Goal: Task Accomplishment & Management: Manage account settings

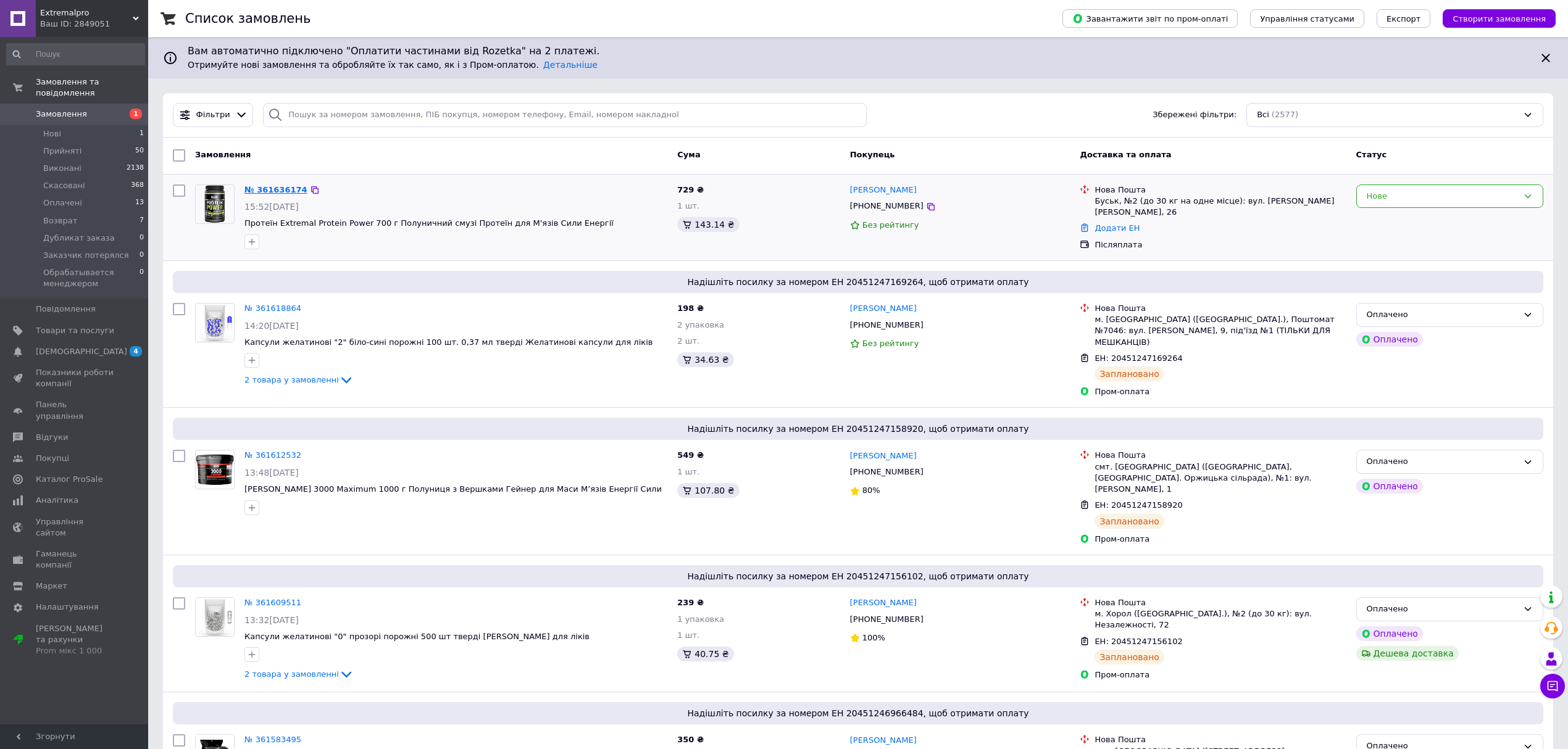
click at [274, 186] on link "№ 361636174" at bounding box center [275, 190] width 63 height 9
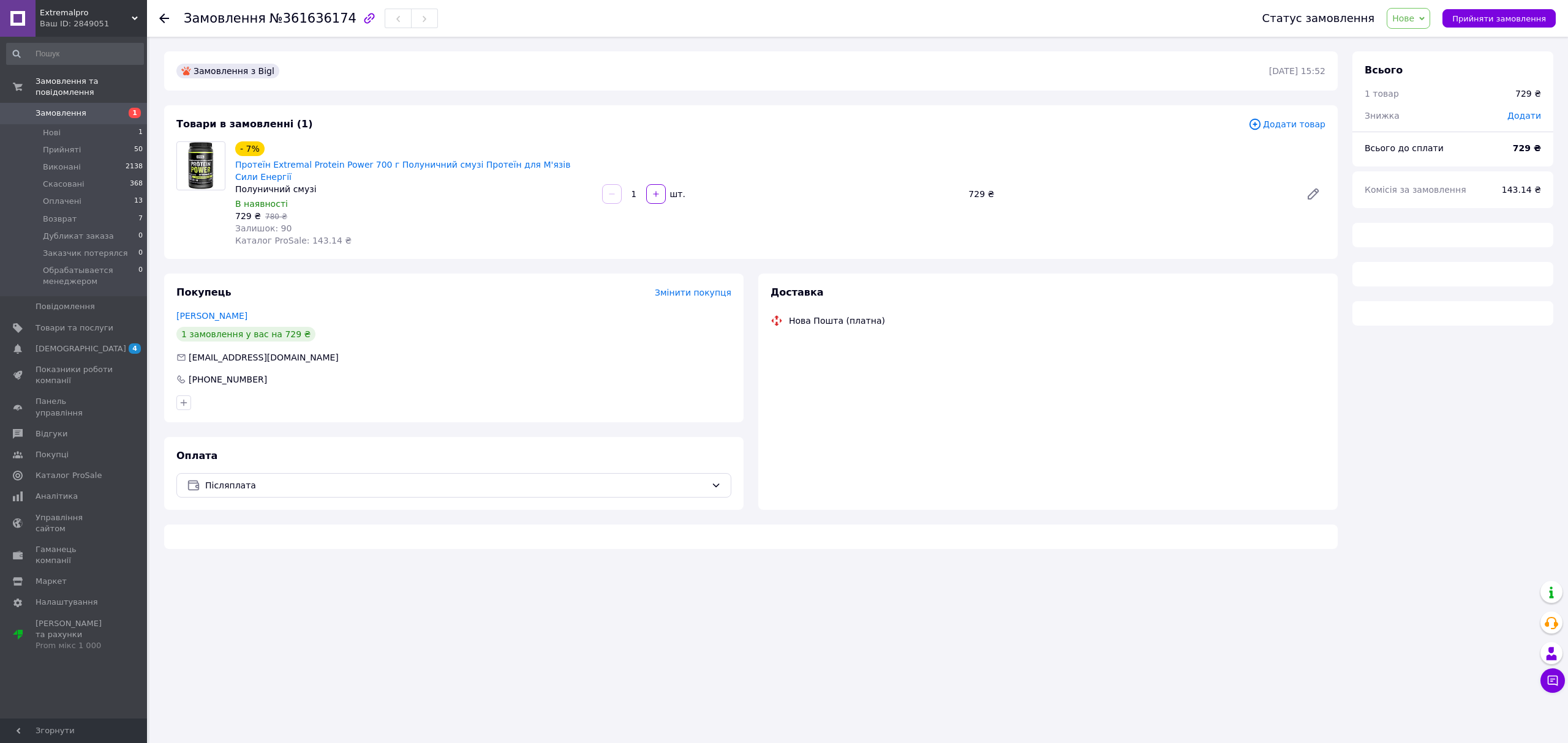
click at [1429, 21] on span "Нове" at bounding box center [1408, 18] width 44 height 21
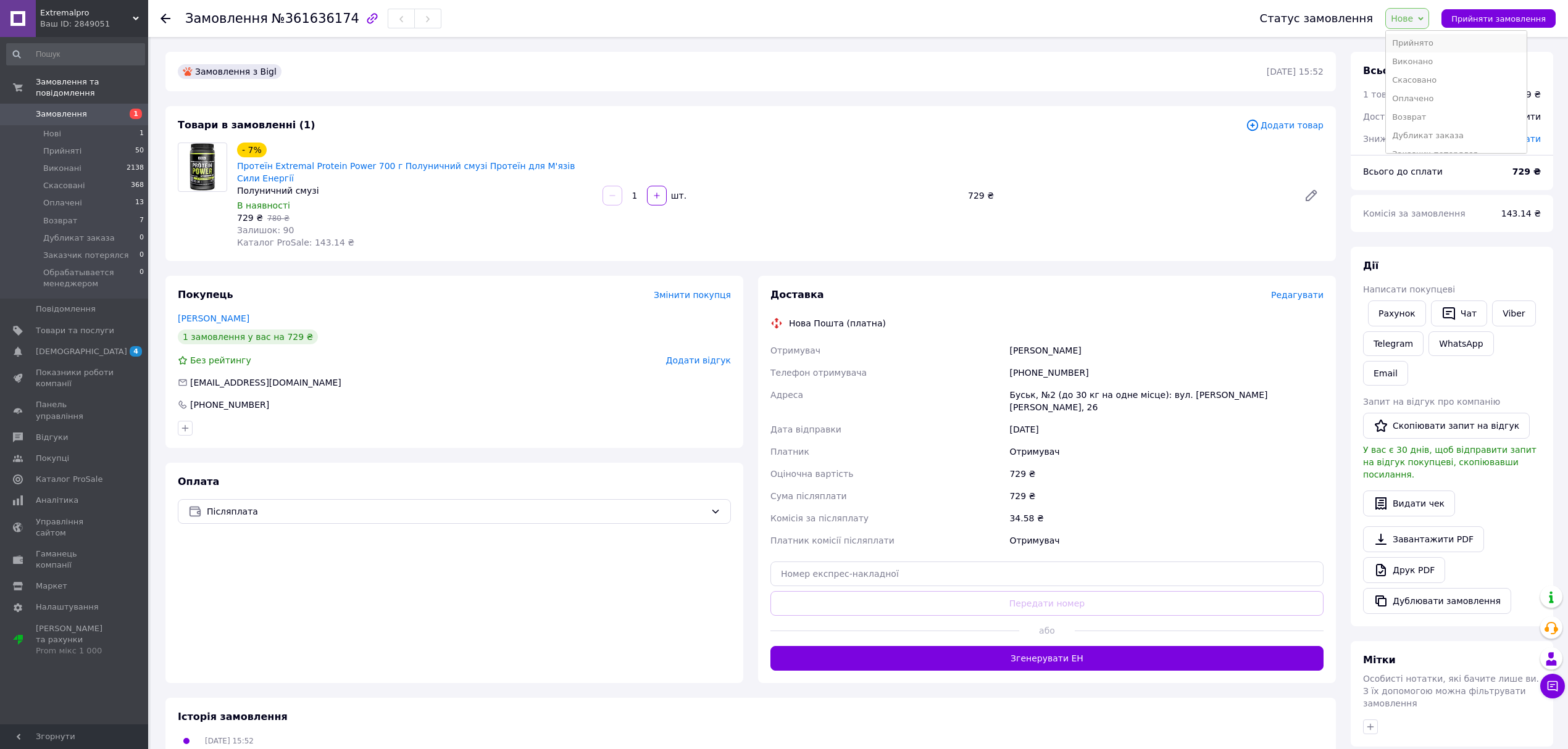
click at [1443, 47] on li "Прийнято" at bounding box center [1456, 43] width 141 height 18
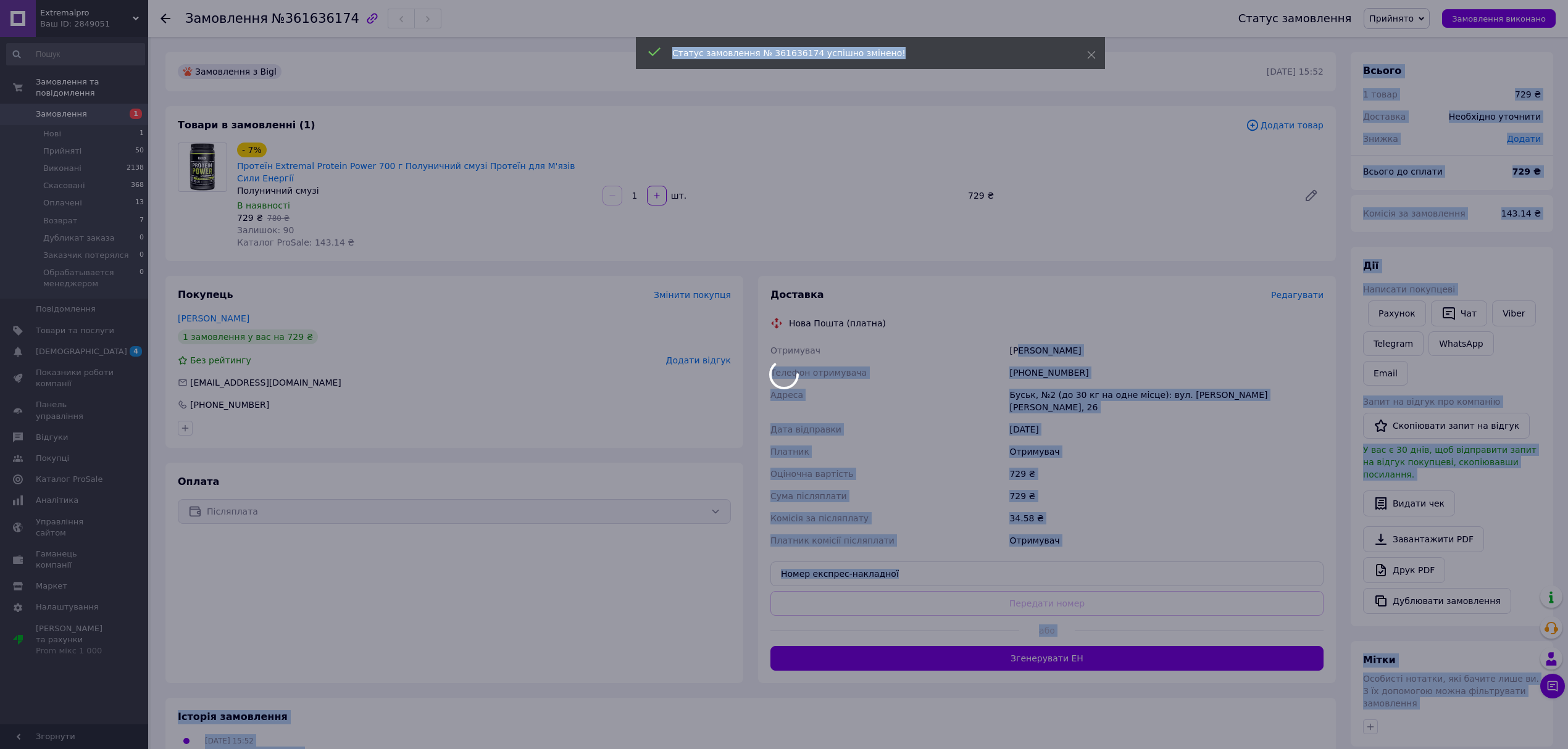
drag, startPoint x: 1094, startPoint y: 332, endPoint x: 1017, endPoint y: 336, distance: 77.1
click at [1017, 336] on body "Extremalpro Ваш ID: 2849051 Сайт Extremalpro Кабінет покупця Перевірити стан си…" at bounding box center [784, 470] width 1568 height 940
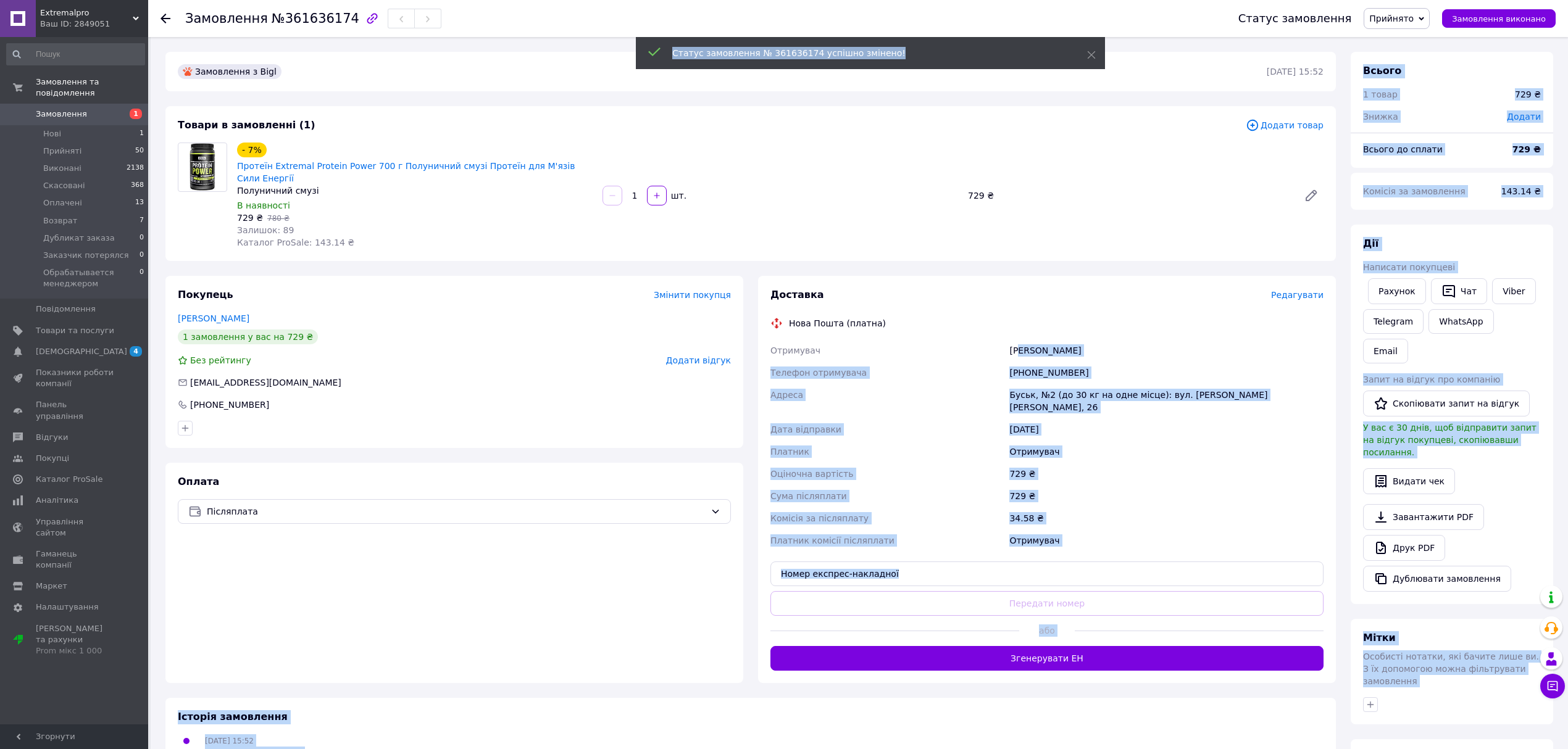
click at [1100, 341] on div "Гаврлюк Максим" at bounding box center [1167, 350] width 319 height 22
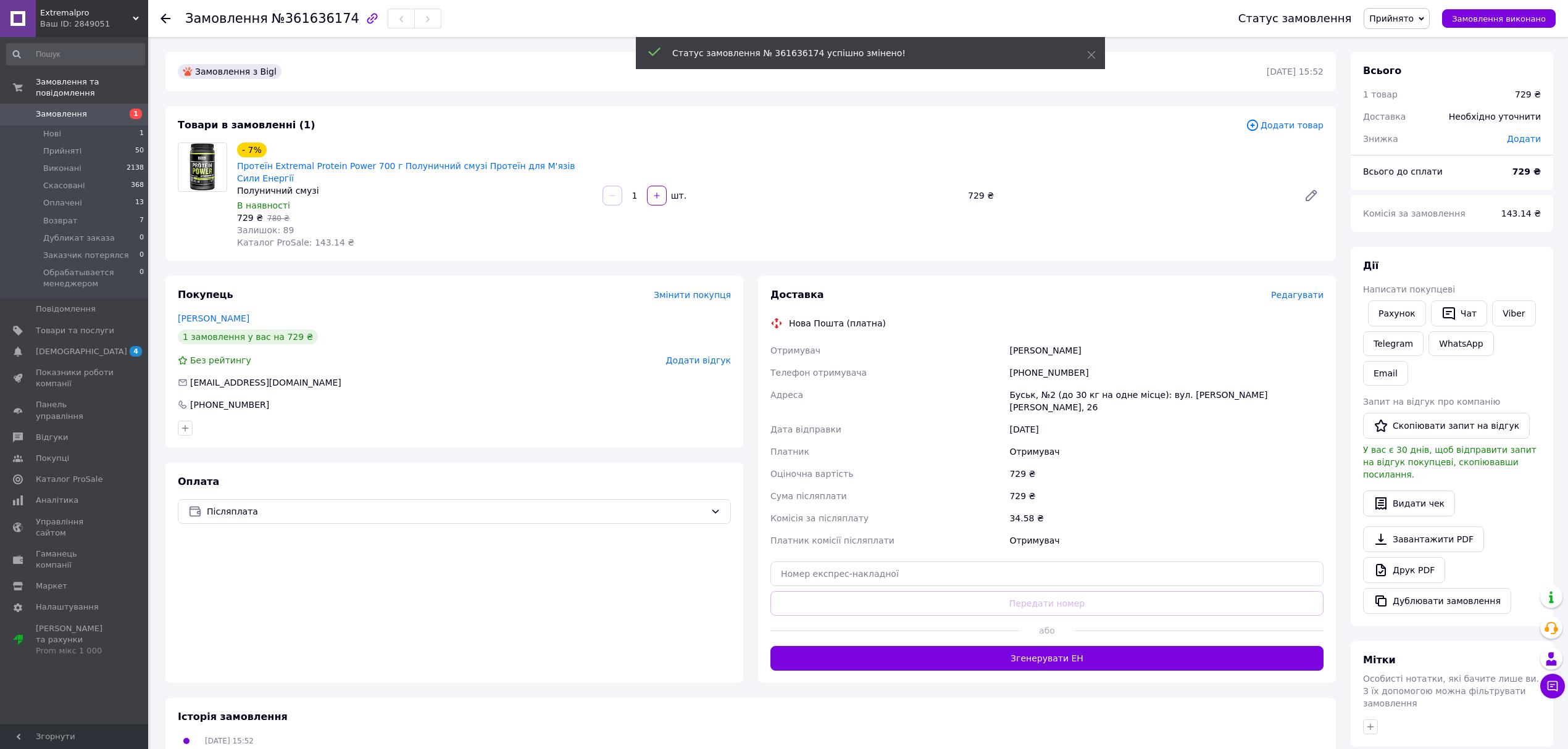
drag, startPoint x: 1090, startPoint y: 341, endPoint x: 1003, endPoint y: 341, distance: 87.0
click at [1003, 341] on div "Отримувач Гаврлюк Максим Телефон отримувача +380965929503 Адреса Буськ, №2 (до …" at bounding box center [1047, 446] width 558 height 212
copy div "Отримувач Гаврлюк Максим"
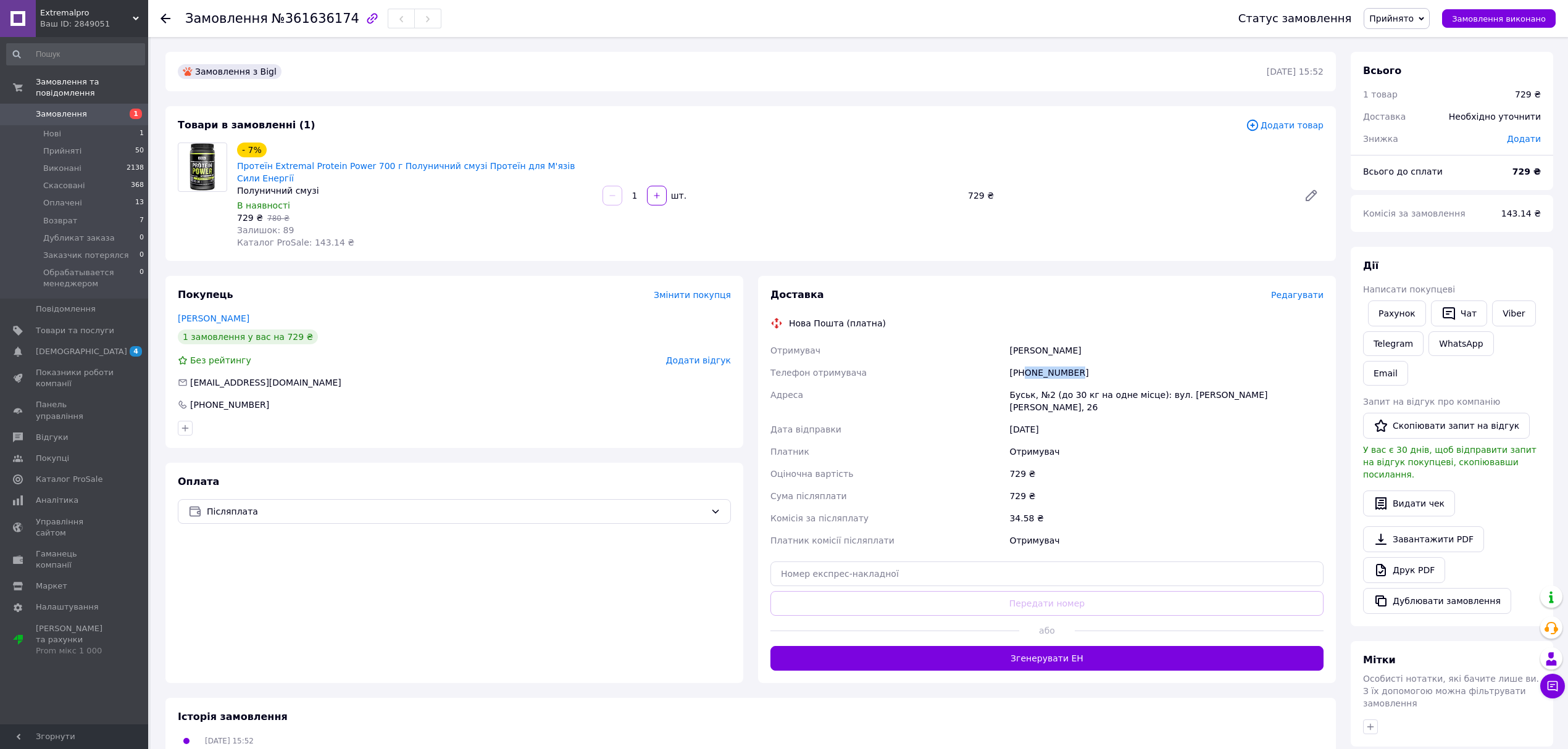
drag, startPoint x: 1077, startPoint y: 361, endPoint x: 995, endPoint y: 347, distance: 83.2
click at [1024, 362] on div "[PHONE_NUMBER]" at bounding box center [1167, 373] width 319 height 22
copy div "0965929503"
drag, startPoint x: 1230, startPoint y: 380, endPoint x: 1002, endPoint y: 381, distance: 228.0
click at [1002, 381] on div "Отримувач Гаврлюк Максим Телефон отримувача +380965929503 Адреса Буськ, №2 (до …" at bounding box center [1047, 446] width 558 height 212
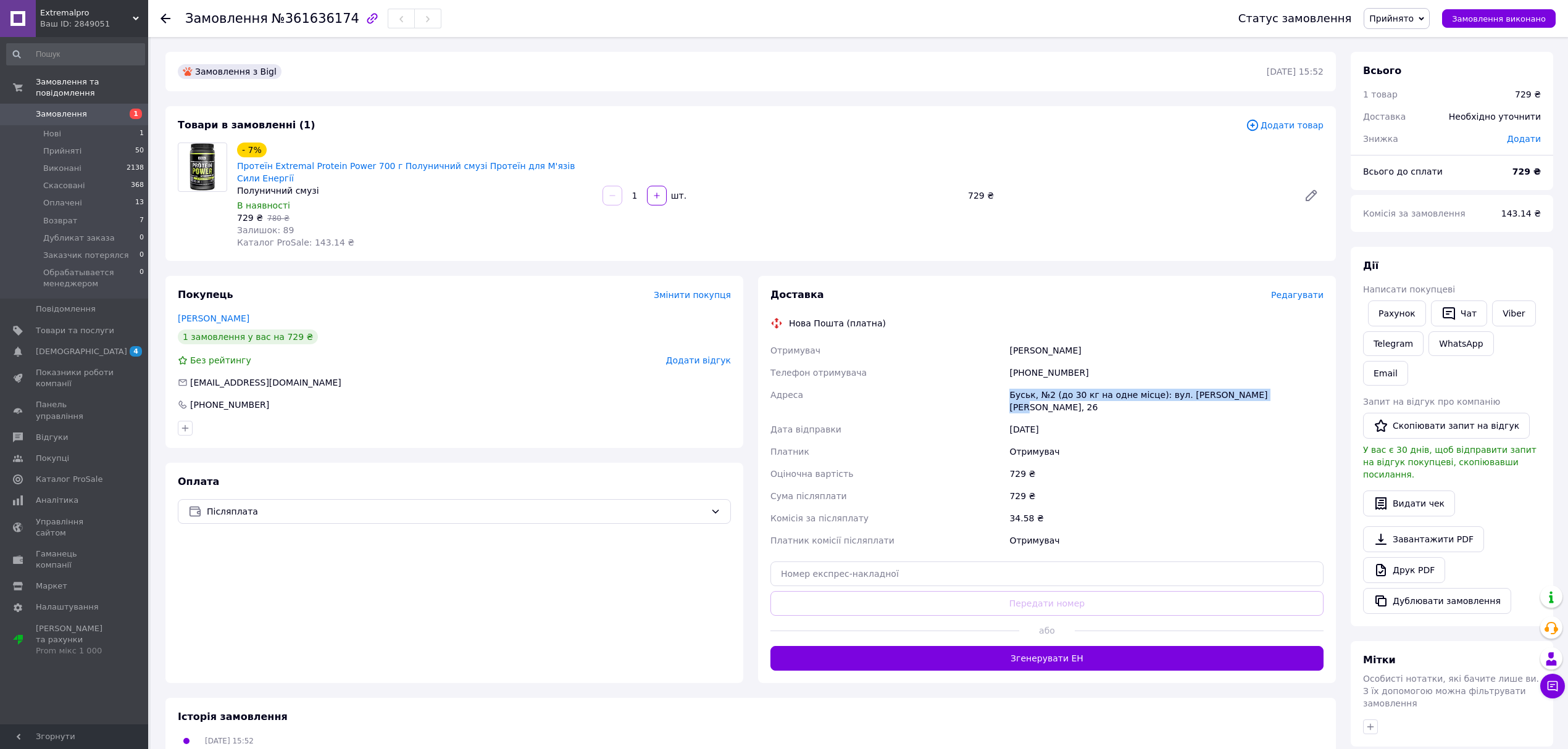
copy div "Адреса Буськ, №2 (до 30 кг на одне місце): вул. Петрушевича Є., 26"
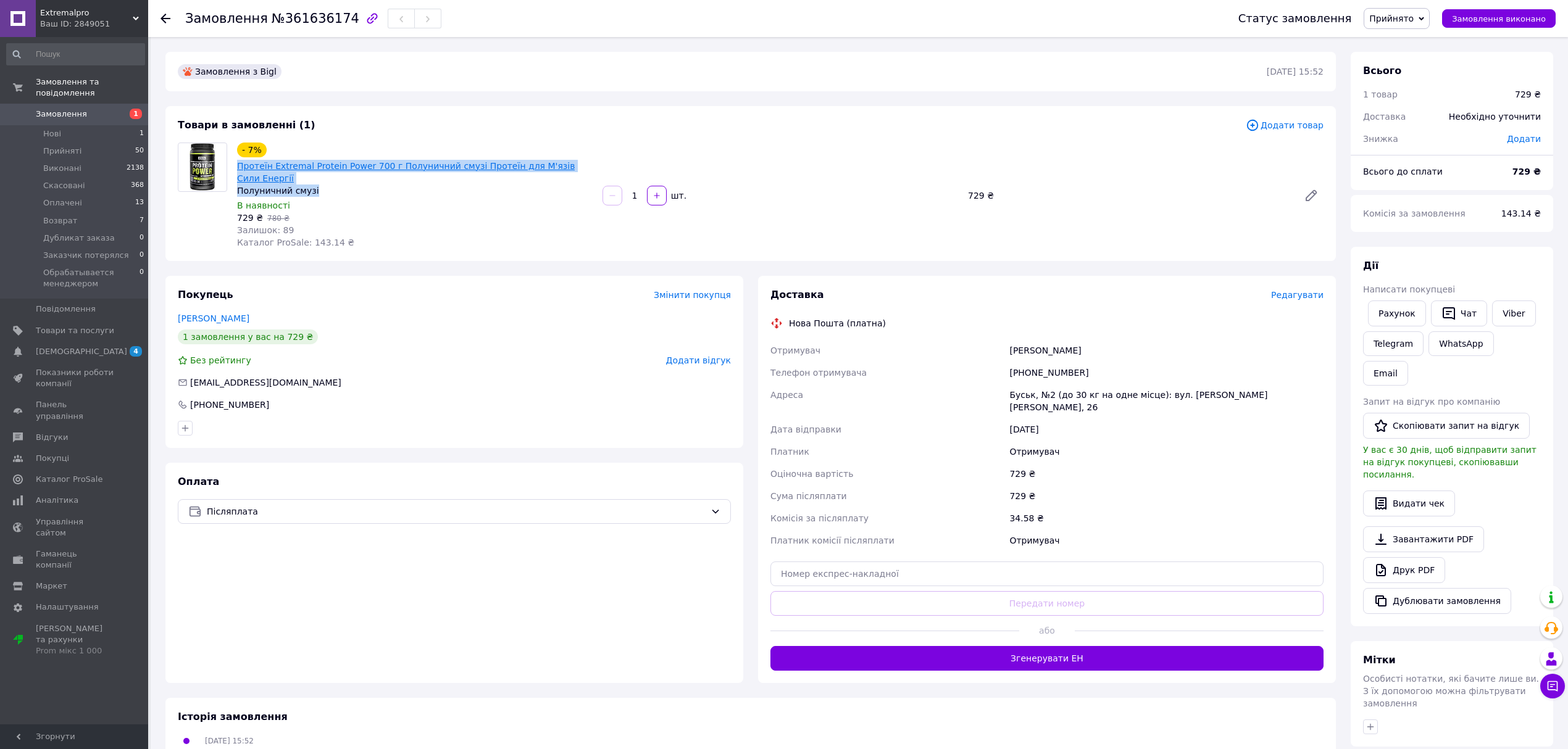
drag, startPoint x: 316, startPoint y: 176, endPoint x: 238, endPoint y: 164, distance: 78.9
click at [238, 164] on div "- 7% Протеїн Extremal Protein Power 700 г Полуничний смузі Протеїн для М'язів С…" at bounding box center [414, 170] width 355 height 54
copy div "Протеїн Extremal Protein Power 700 г Полуничний смузі Протеїн для М'язів Сили Е…"
drag, startPoint x: 981, startPoint y: 191, endPoint x: 954, endPoint y: 191, distance: 27.0
click at [954, 191] on div "- 7% Протеїн Extremal Protein Power 700 г Полуничний смузі Протеїн для М'язів С…" at bounding box center [780, 196] width 1096 height 111
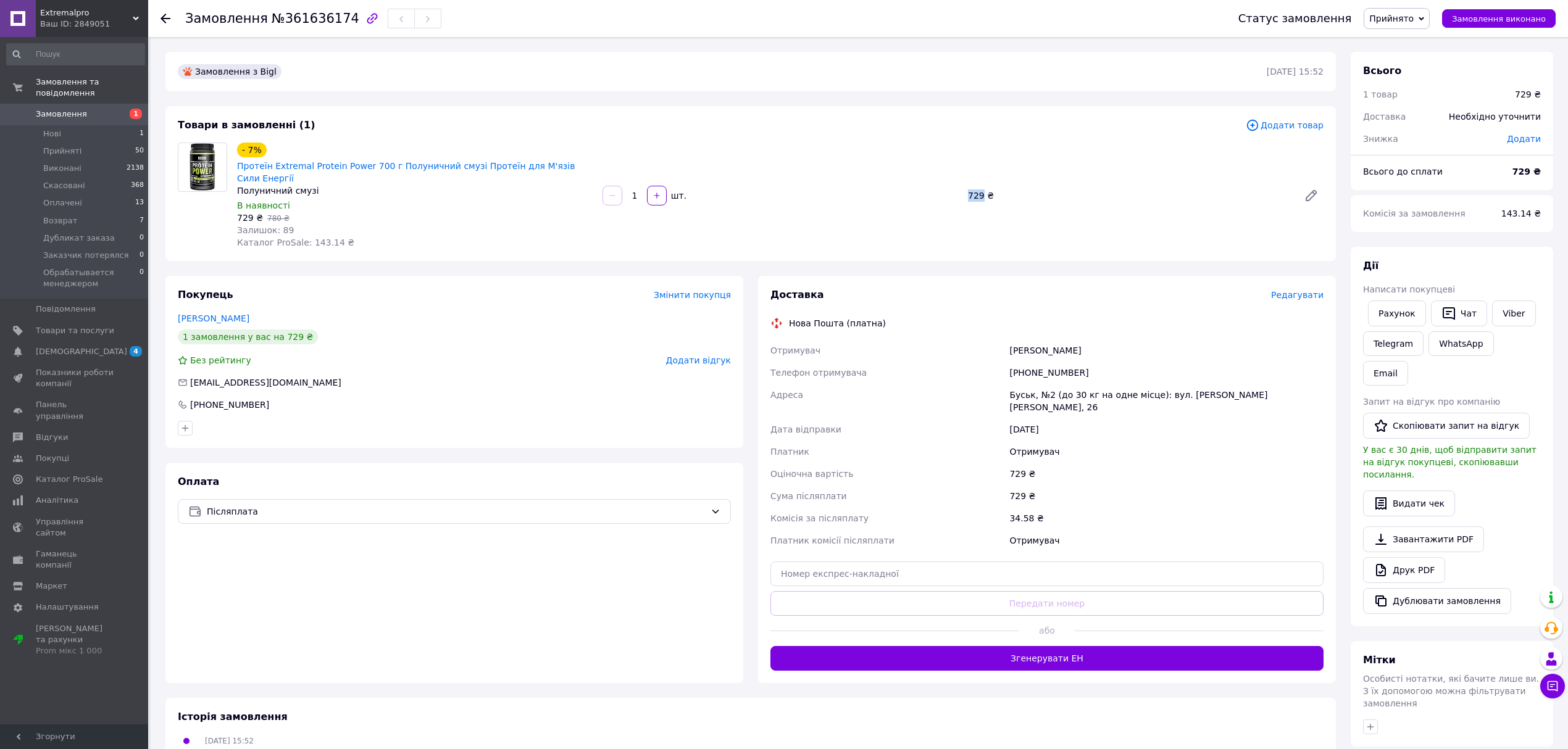
copy div "шт. 729"
drag, startPoint x: 275, startPoint y: 20, endPoint x: 337, endPoint y: 24, distance: 62.1
click at [337, 24] on span "№361636174" at bounding box center [315, 18] width 88 height 15
copy span "361636174"
click at [928, 562] on input "text" at bounding box center [1047, 574] width 553 height 24
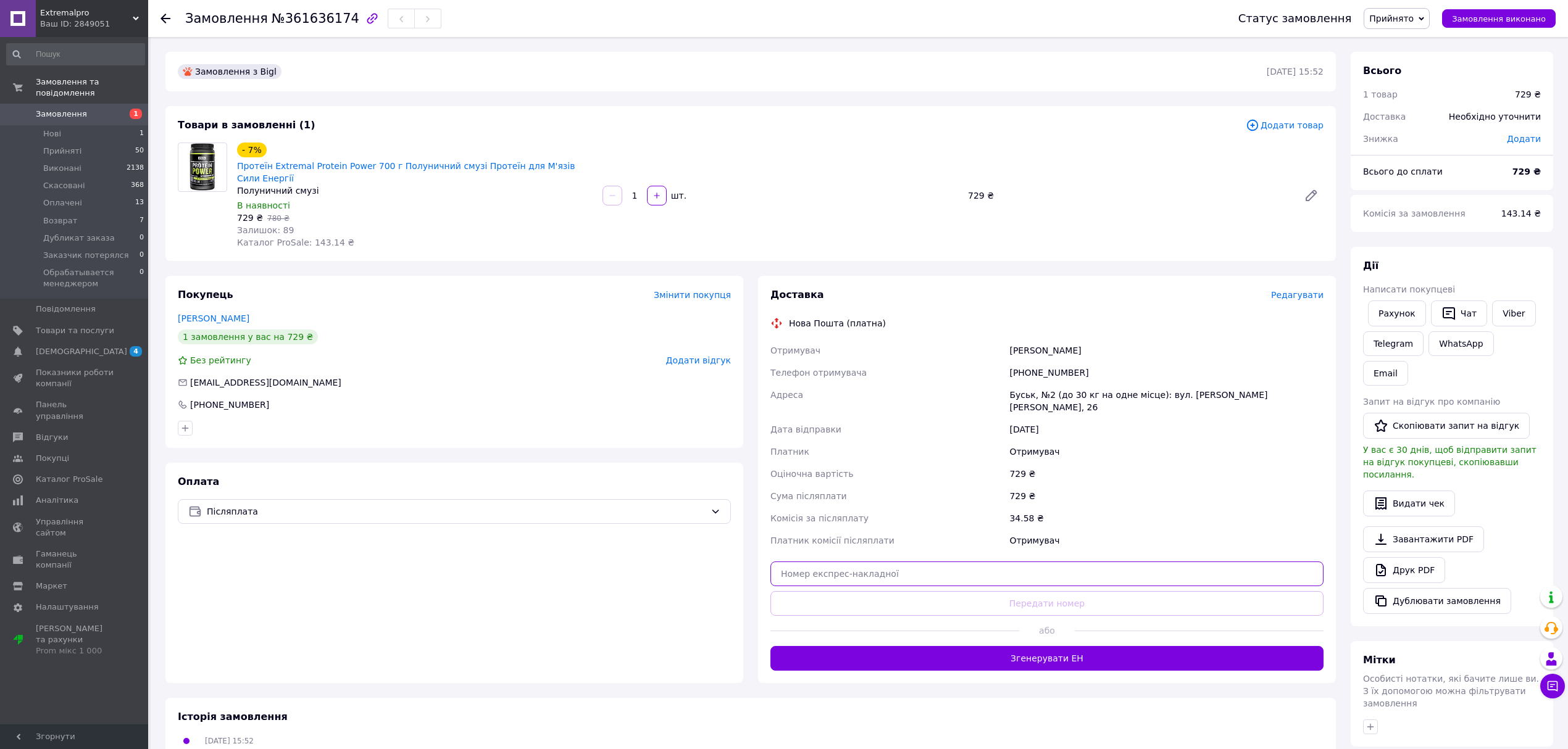
paste input "20451247351726"
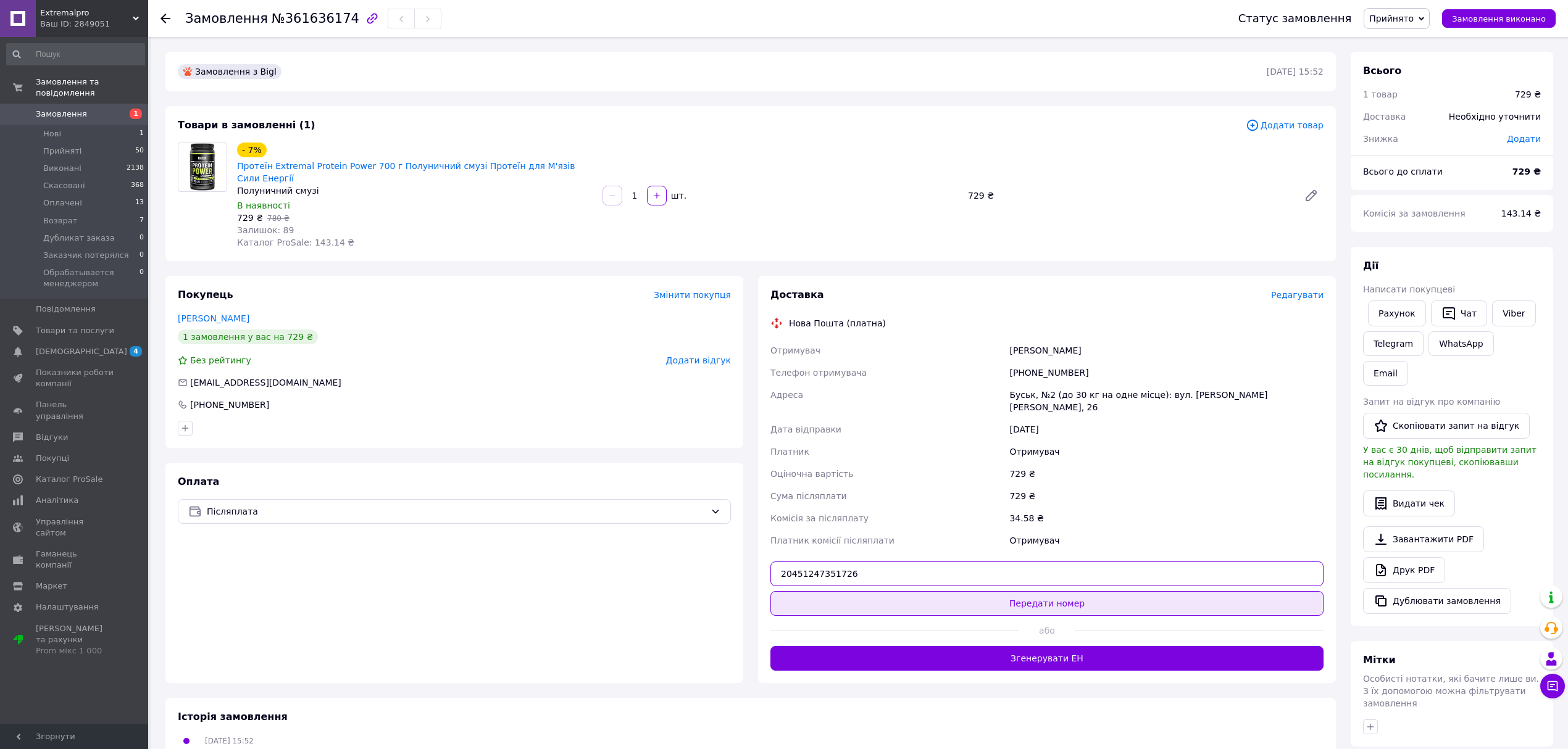
type input "20451247351726"
click at [1027, 591] on button "Передати номер" at bounding box center [1047, 604] width 553 height 24
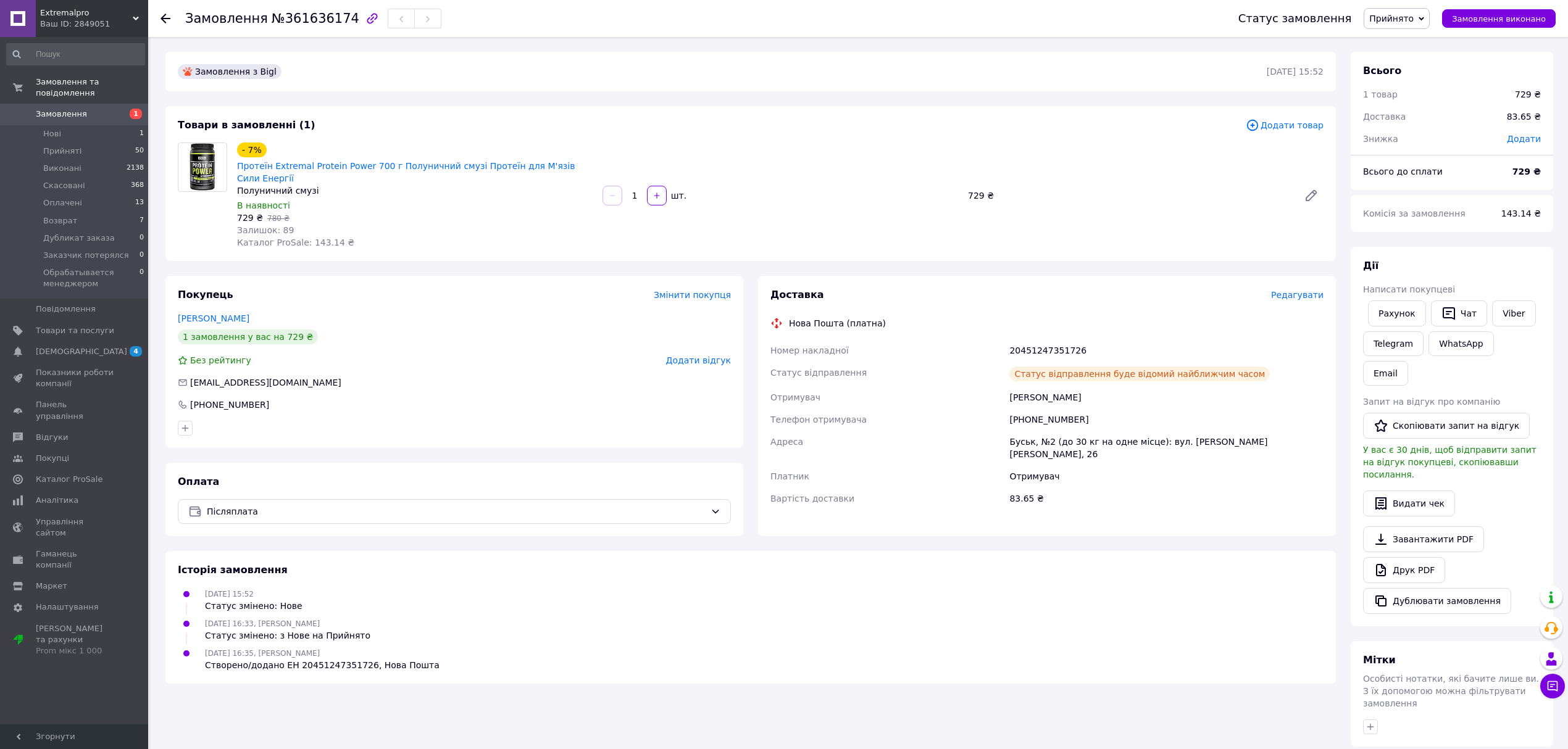
click at [168, 16] on icon at bounding box center [165, 18] width 10 height 10
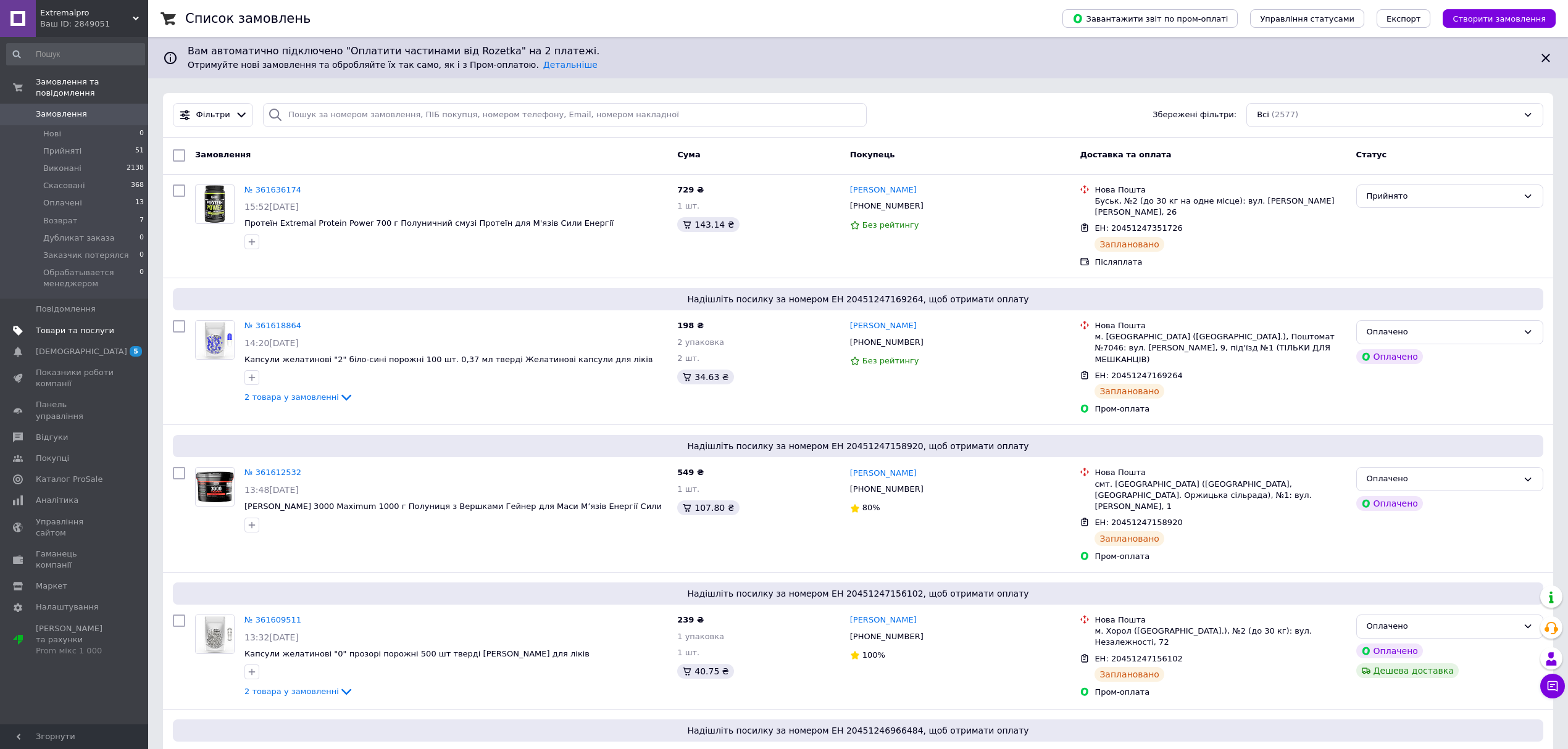
click at [84, 325] on span "Товари та послуги" at bounding box center [75, 331] width 79 height 11
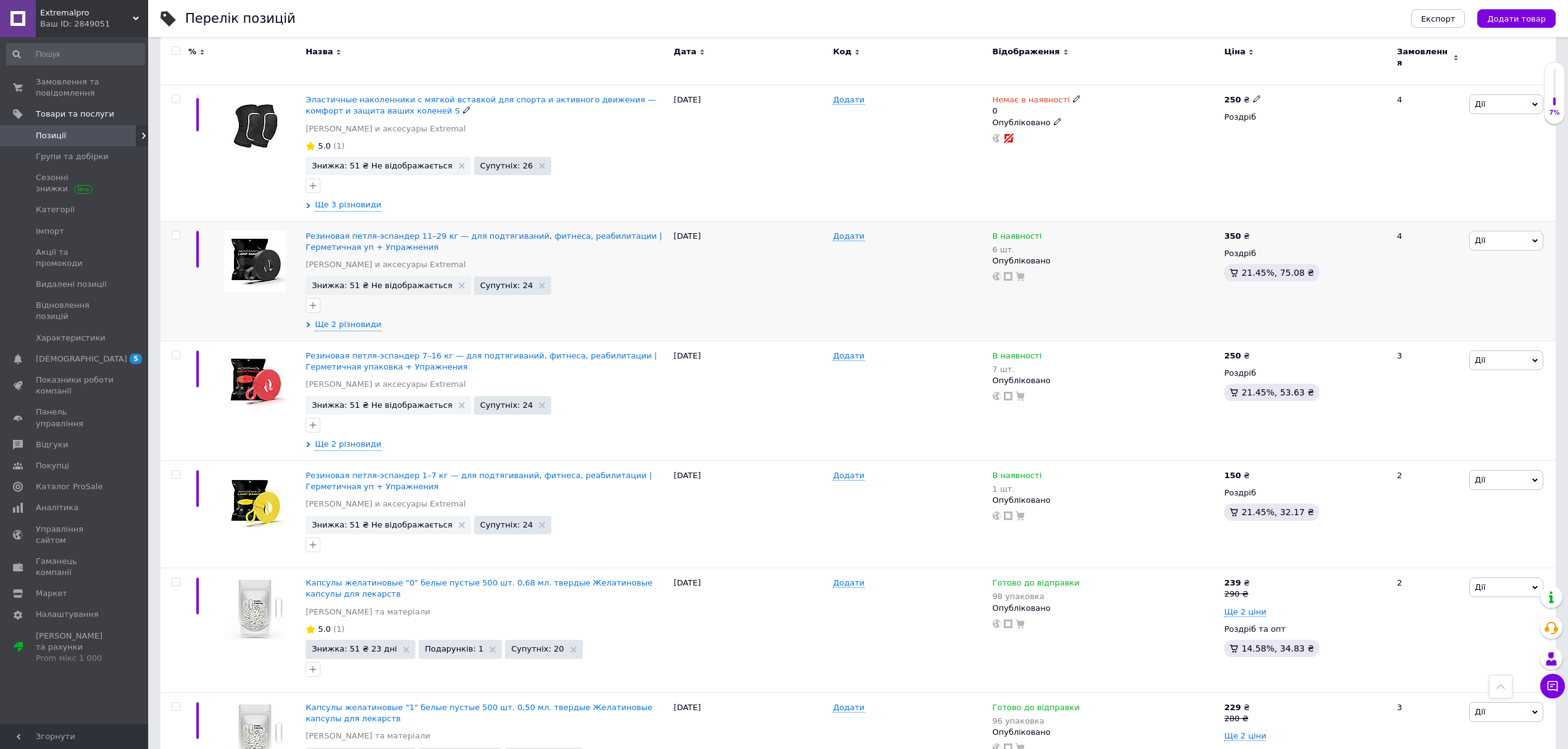
scroll to position [658, 0]
click at [329, 319] on span "Ще 2 різновиди" at bounding box center [348, 324] width 67 height 11
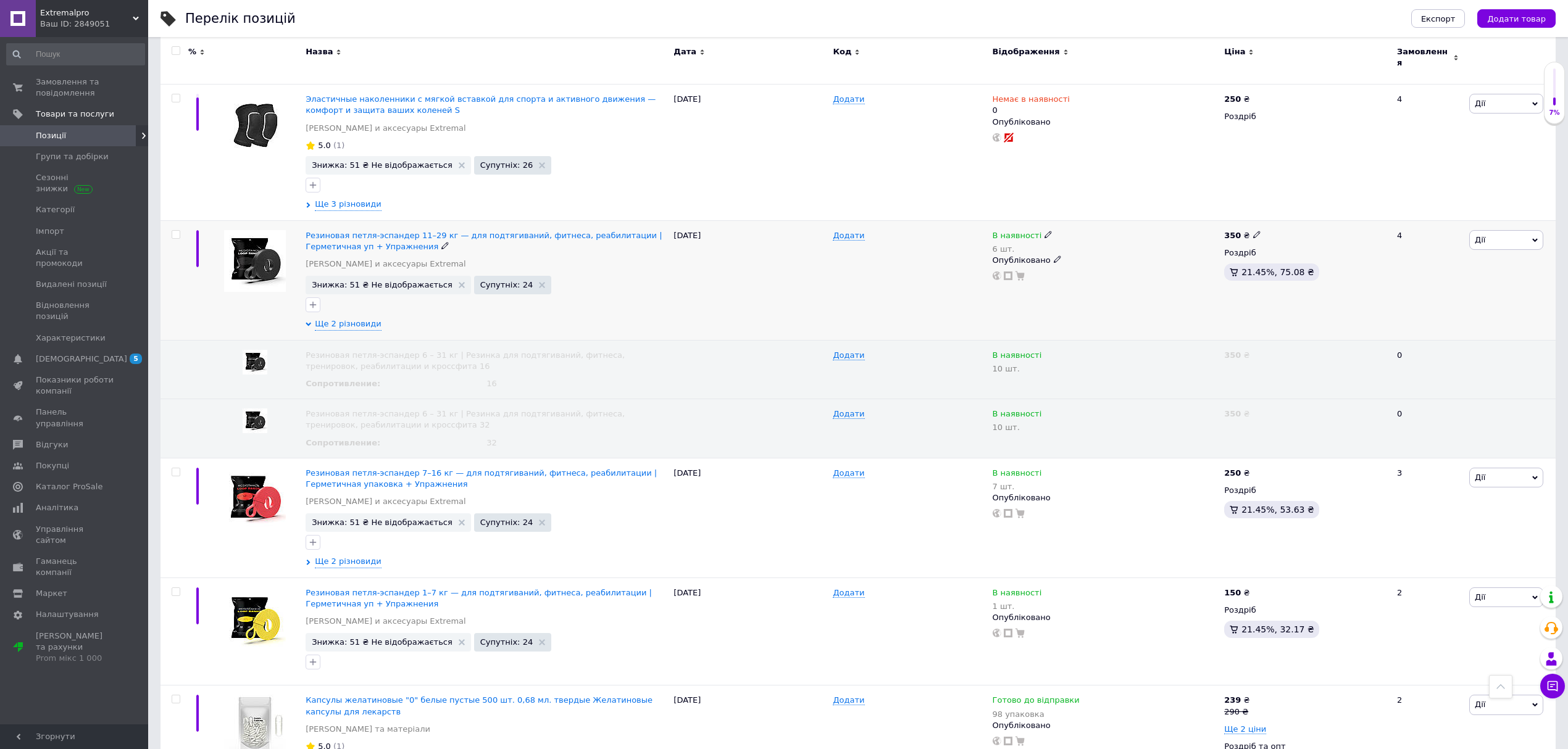
click at [1045, 231] on icon at bounding box center [1048, 234] width 7 height 7
click at [1104, 243] on li "Немає в наявності" at bounding box center [1116, 252] width 117 height 18
drag, startPoint x: 1100, startPoint y: 252, endPoint x: 1010, endPoint y: 254, distance: 90.0
click at [1010, 254] on div "В наявності 6 шт. Наявність Немає в наявності В наявності Під замовлення Готово…" at bounding box center [1106, 256] width 226 height 51
type input "0"
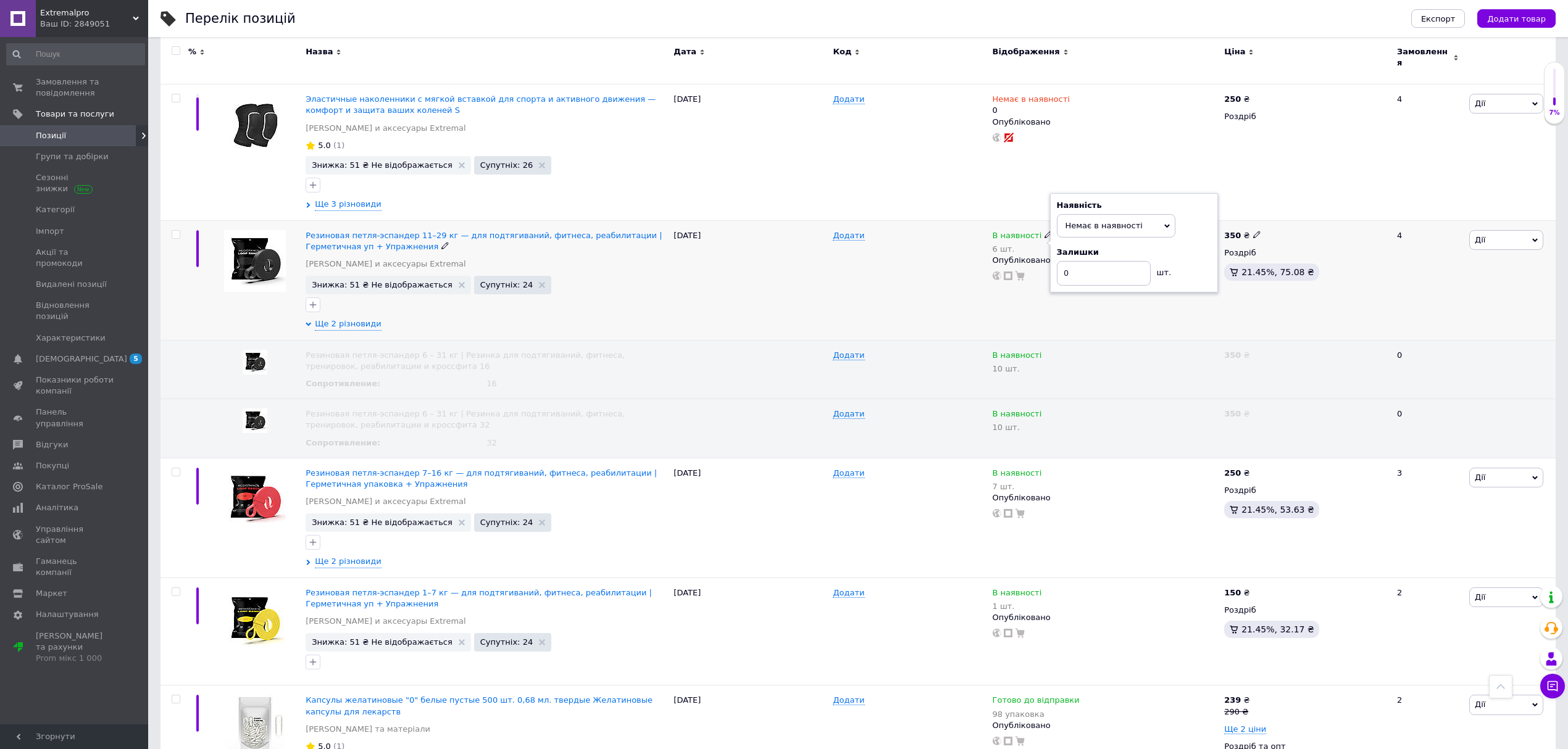
click at [949, 299] on div "Додати" at bounding box center [909, 280] width 159 height 120
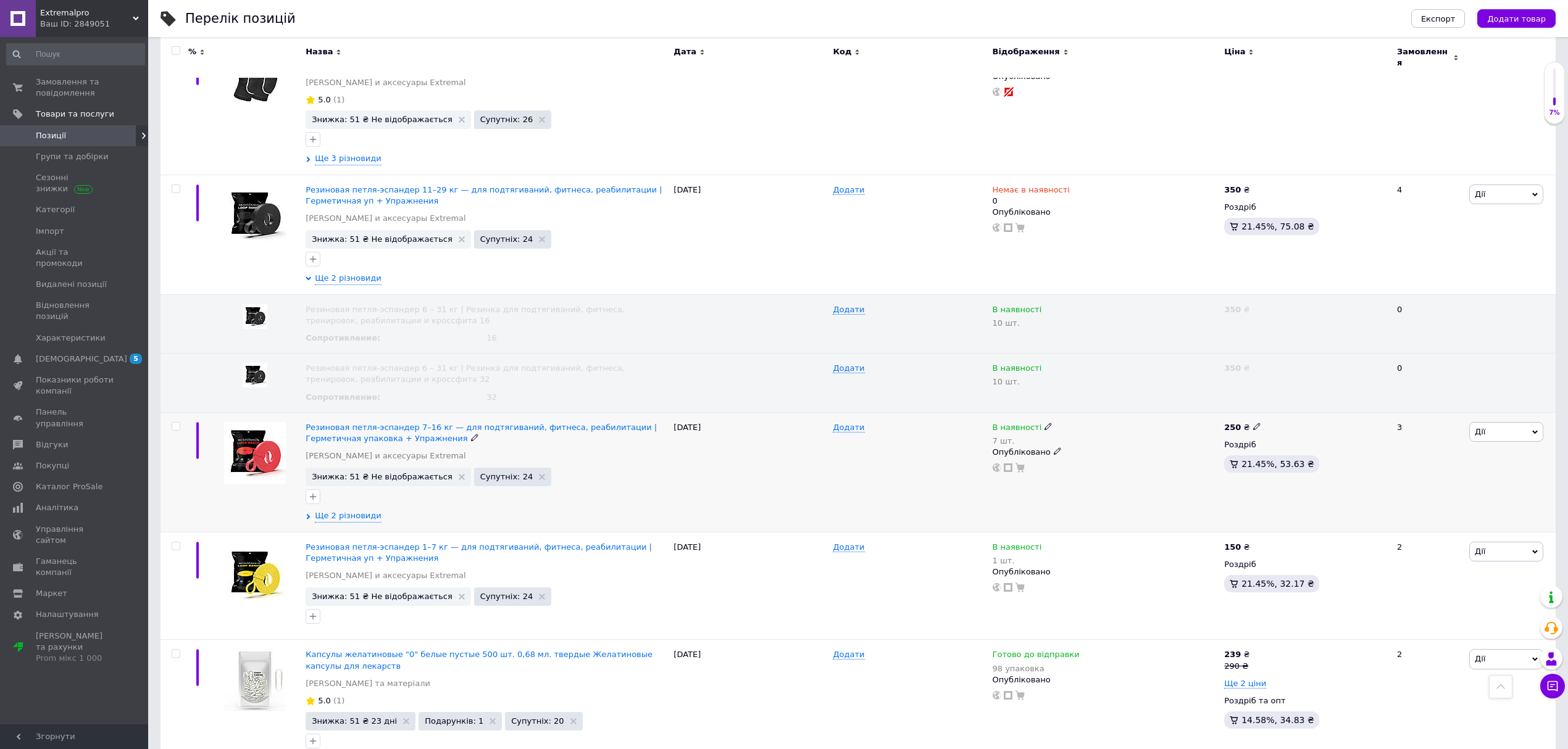
scroll to position [741, 0]
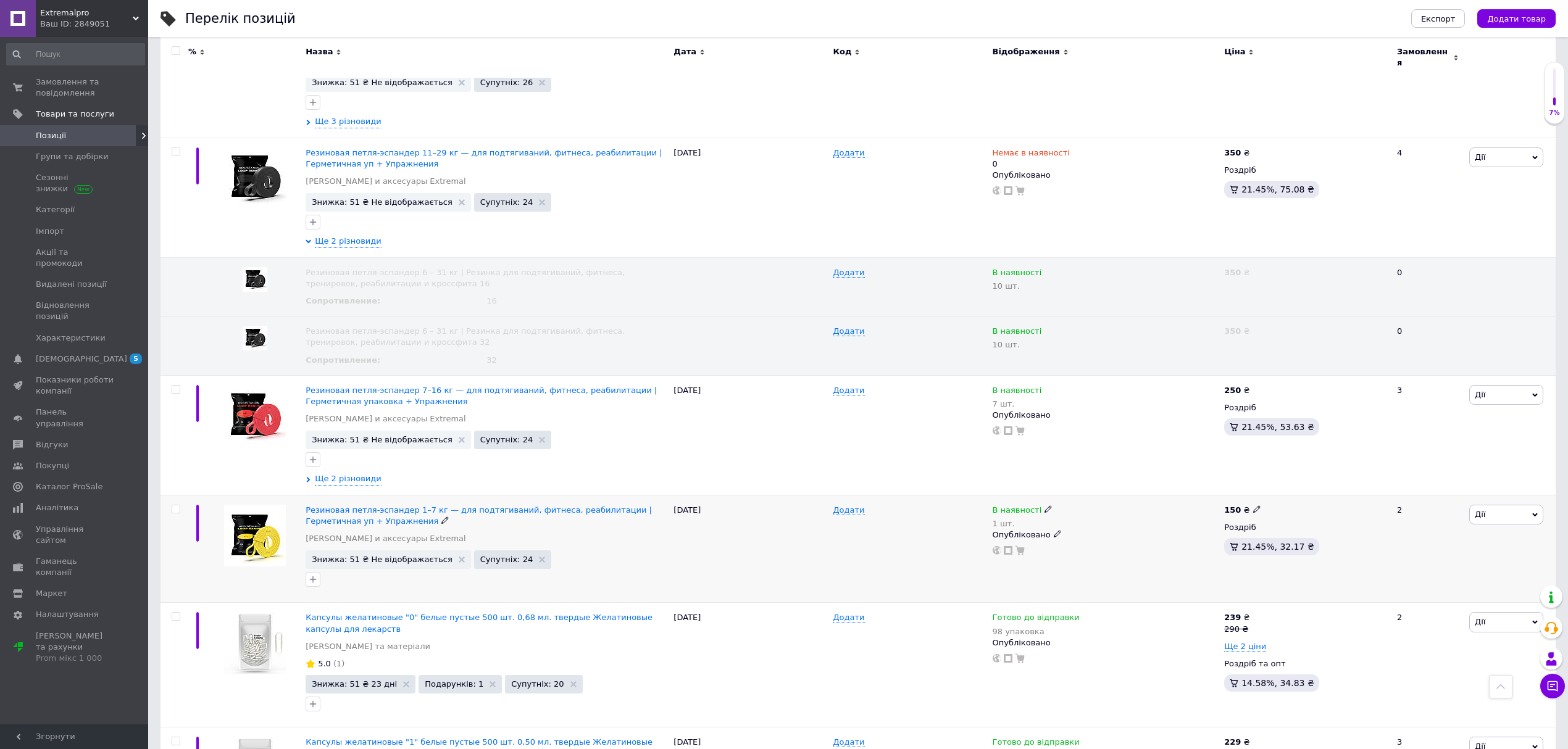
click at [1045, 505] on icon at bounding box center [1048, 509] width 7 height 7
click at [1107, 517] on li "Немає в наявності" at bounding box center [1116, 526] width 117 height 18
click at [846, 549] on div "Додати" at bounding box center [909, 549] width 159 height 108
drag, startPoint x: 1080, startPoint y: 546, endPoint x: 1010, endPoint y: 545, distance: 70.0
click at [1010, 545] on div "В наявності 1 шт. Наявність Немає в наявності В наявності Під замовлення Готово…" at bounding box center [1105, 549] width 232 height 108
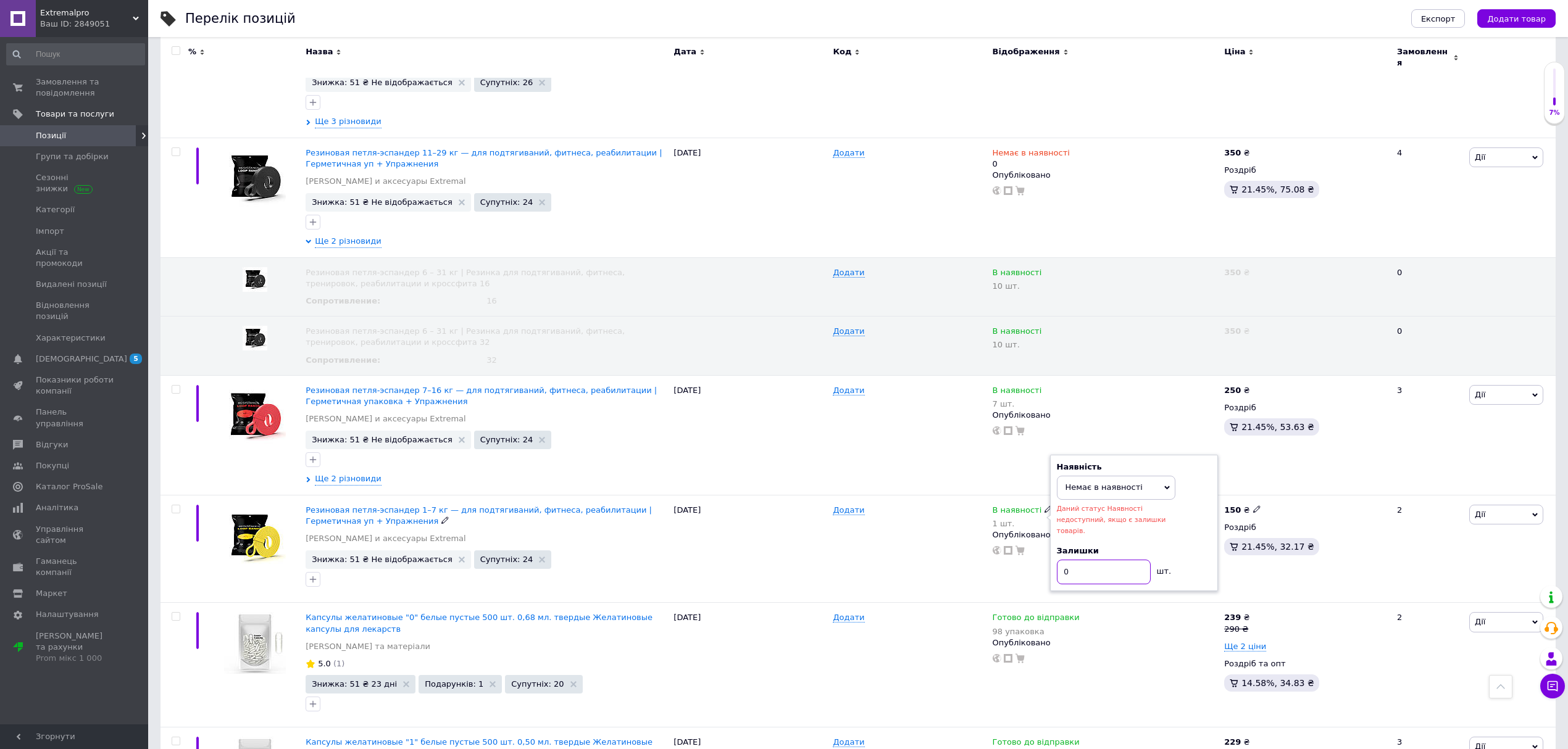
type input "0"
click at [912, 536] on div "Додати" at bounding box center [909, 549] width 159 height 108
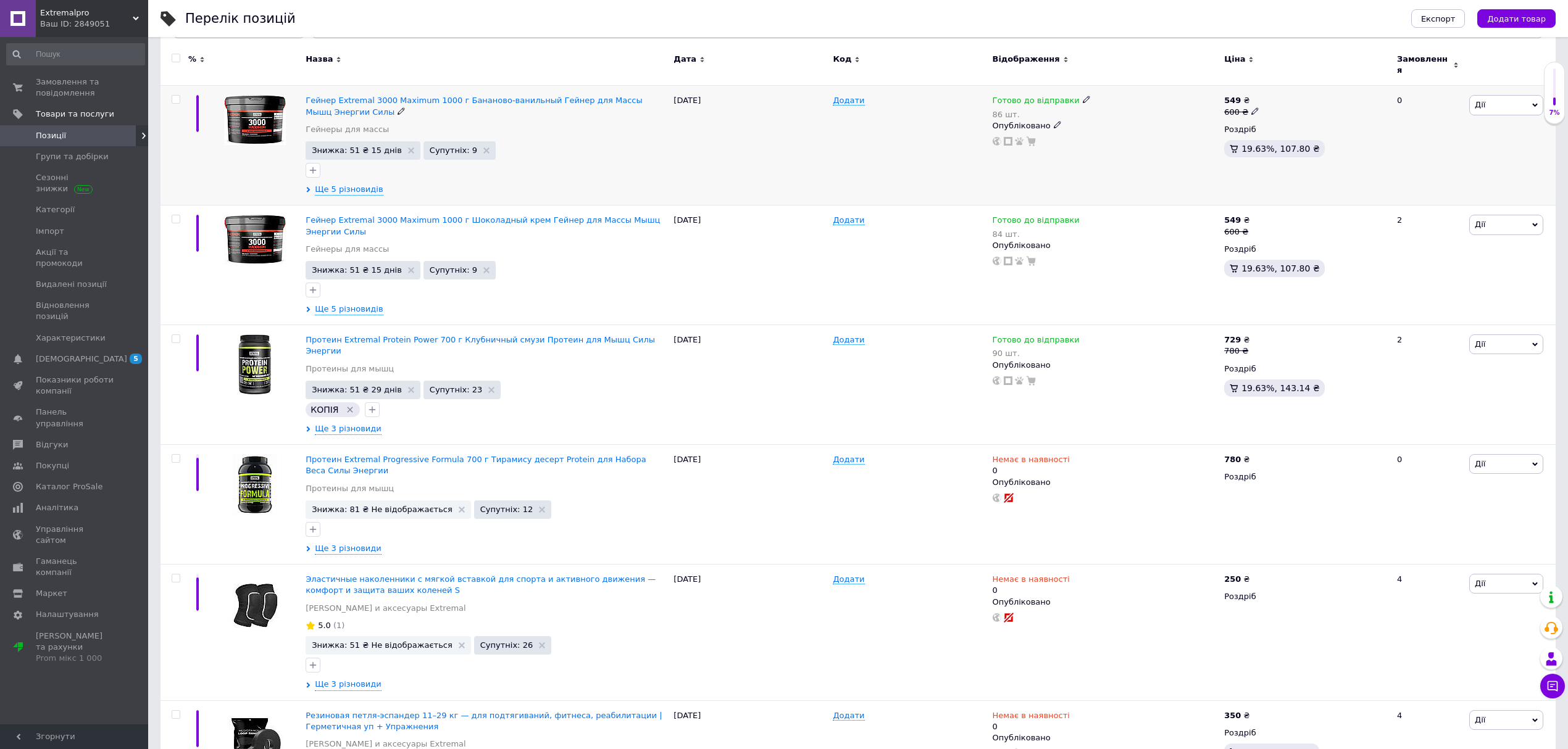
scroll to position [164, 0]
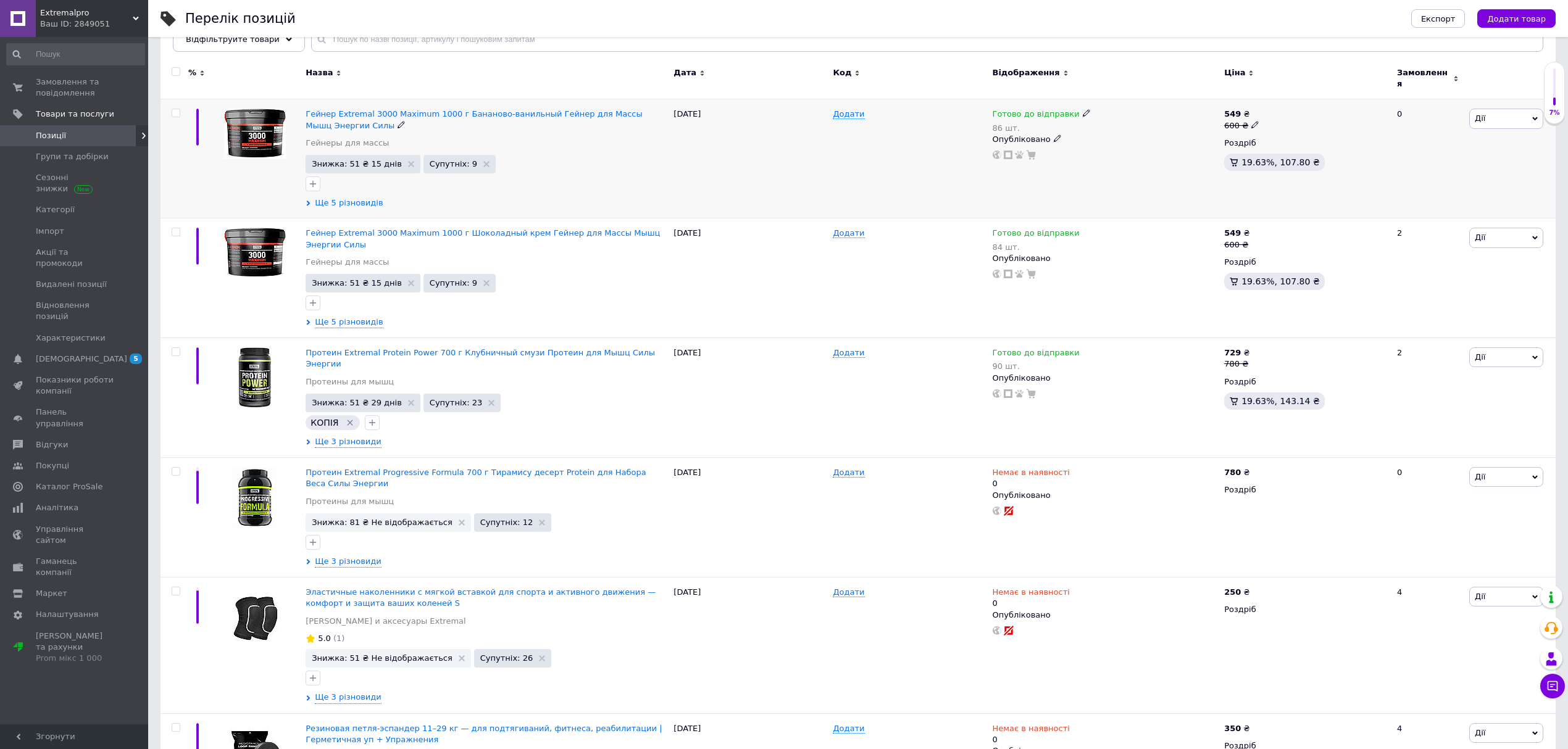
click at [337, 198] on span "Ще 5 різновидів" at bounding box center [349, 203] width 68 height 11
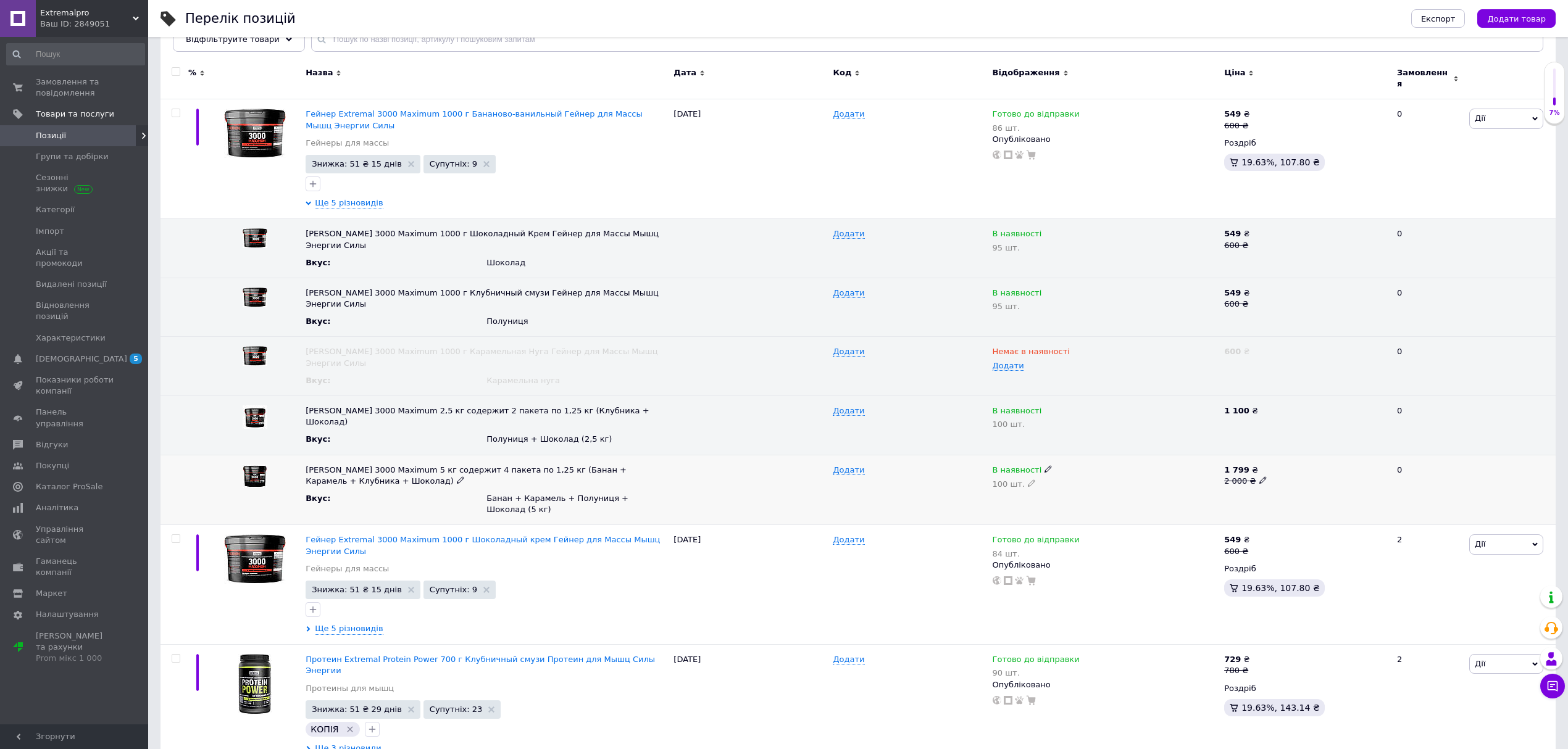
click at [1045, 466] on icon at bounding box center [1048, 469] width 7 height 7
click at [1038, 485] on li "Немає в наявності" at bounding box center [1103, 494] width 230 height 18
click at [1028, 480] on icon at bounding box center [1031, 483] width 7 height 7
drag, startPoint x: 1038, startPoint y: 463, endPoint x: 966, endPoint y: 464, distance: 72.0
click at [966, 464] on div "Гейнер Extremal 3000 Maximum 5 кг содержит 4 пакета по 1,25 кг (Банан + Карамел…" at bounding box center [858, 490] width 1395 height 70
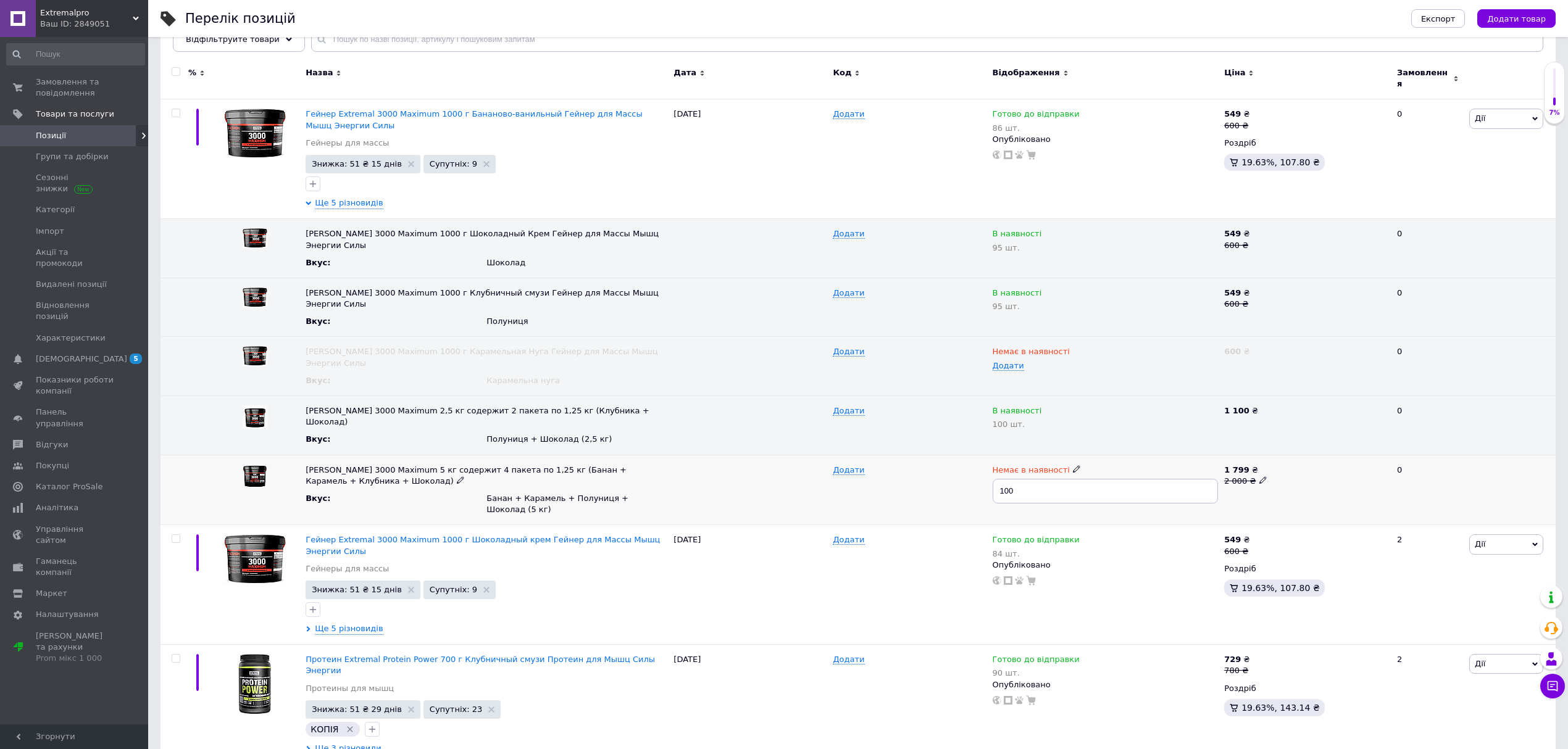
type input "0"
click at [843, 541] on div "Додати" at bounding box center [909, 585] width 159 height 120
click at [341, 623] on span "Ще 5 різновидів" at bounding box center [349, 629] width 68 height 11
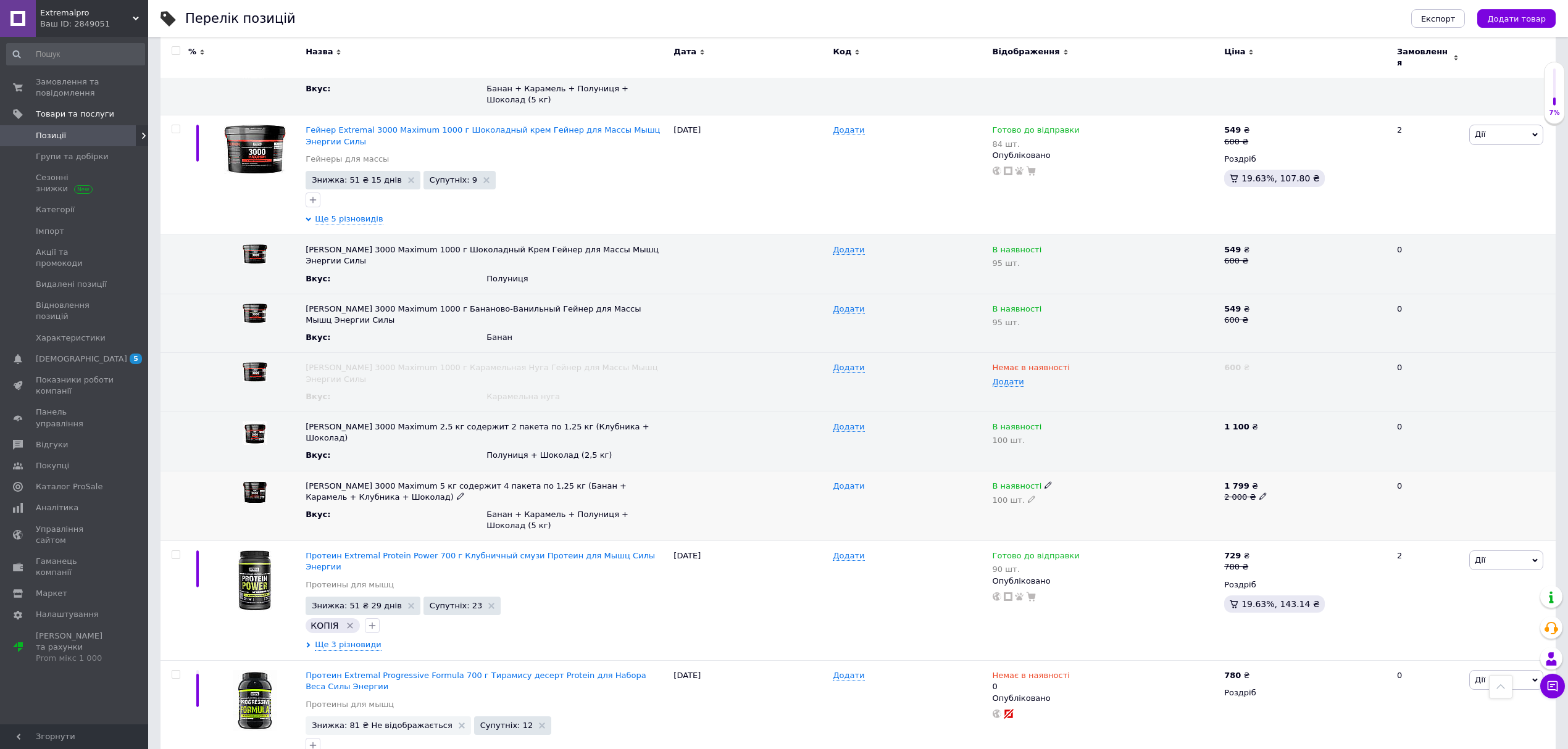
scroll to position [576, 0]
click at [1045, 480] on icon at bounding box center [1048, 483] width 7 height 7
click at [1037, 499] on li "Немає в наявності" at bounding box center [1103, 508] width 230 height 18
click at [1028, 494] on use at bounding box center [1031, 497] width 7 height 7
drag, startPoint x: 1033, startPoint y: 440, endPoint x: 982, endPoint y: 446, distance: 51.4
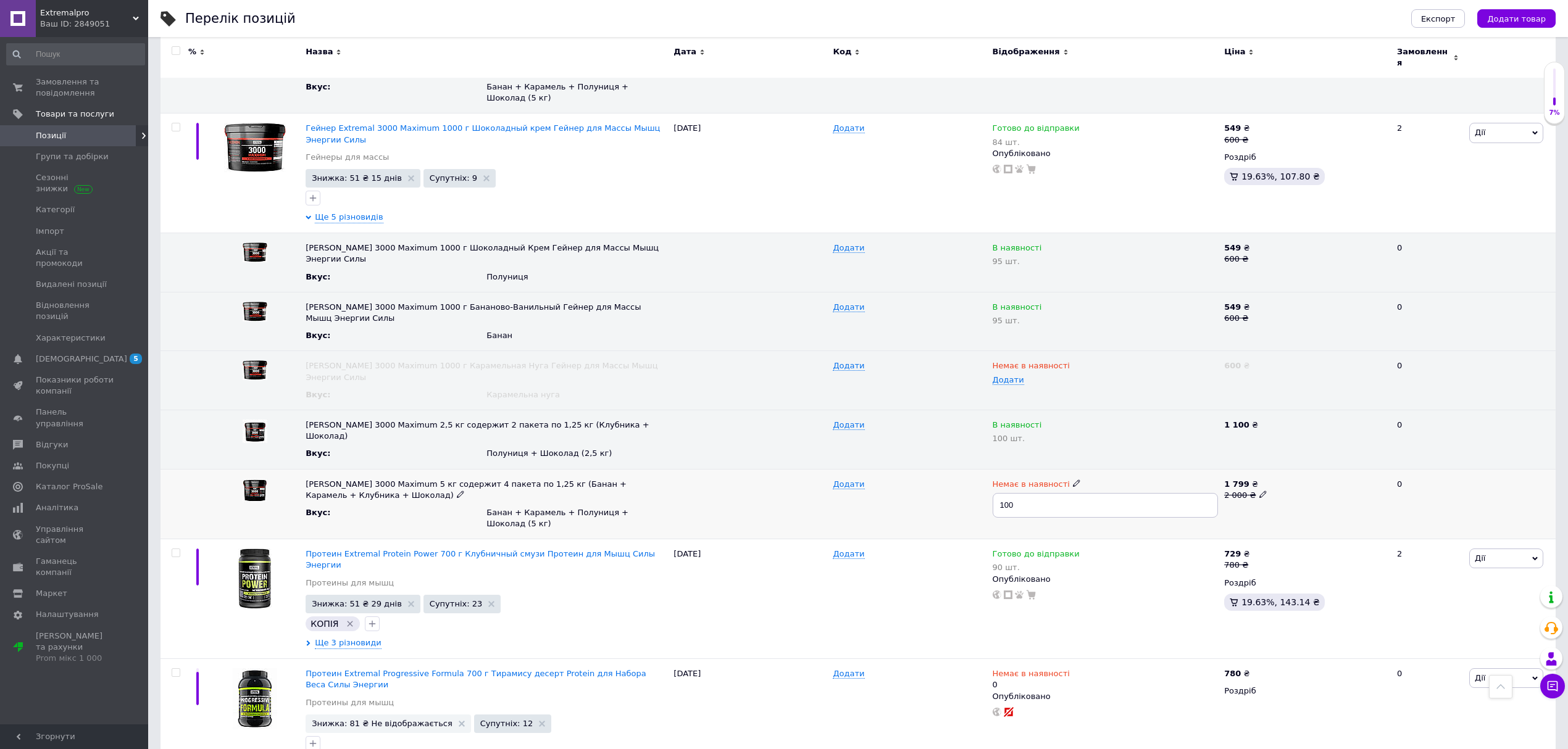
click at [982, 469] on div "Гейнер Extremal 3000 Maximum 5 кг содержит 4 пакета по 1,25 кг (Банан + Карамел…" at bounding box center [858, 504] width 1395 height 70
type input "0"
click at [914, 469] on div "Додати" at bounding box center [909, 504] width 159 height 70
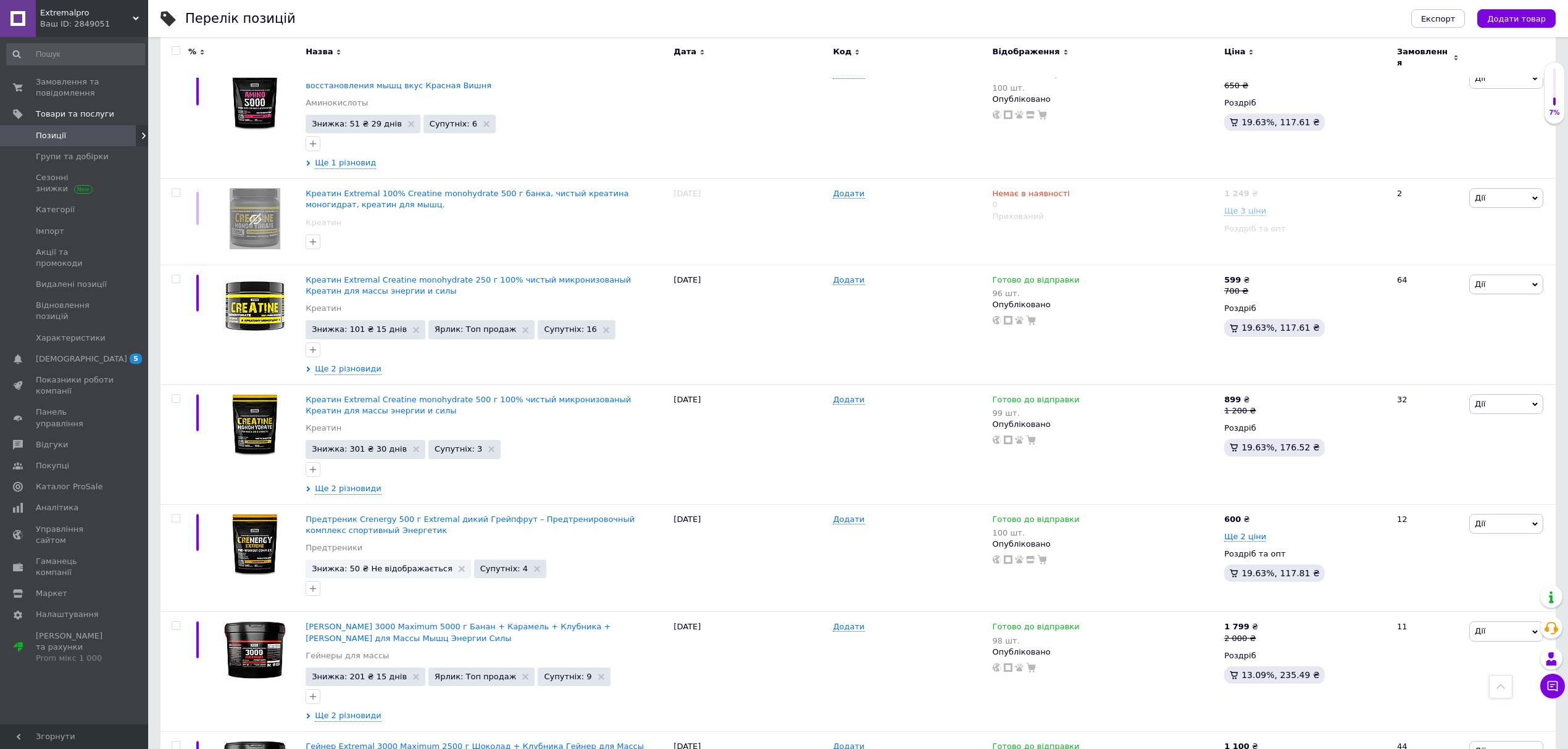
scroll to position [8312, 0]
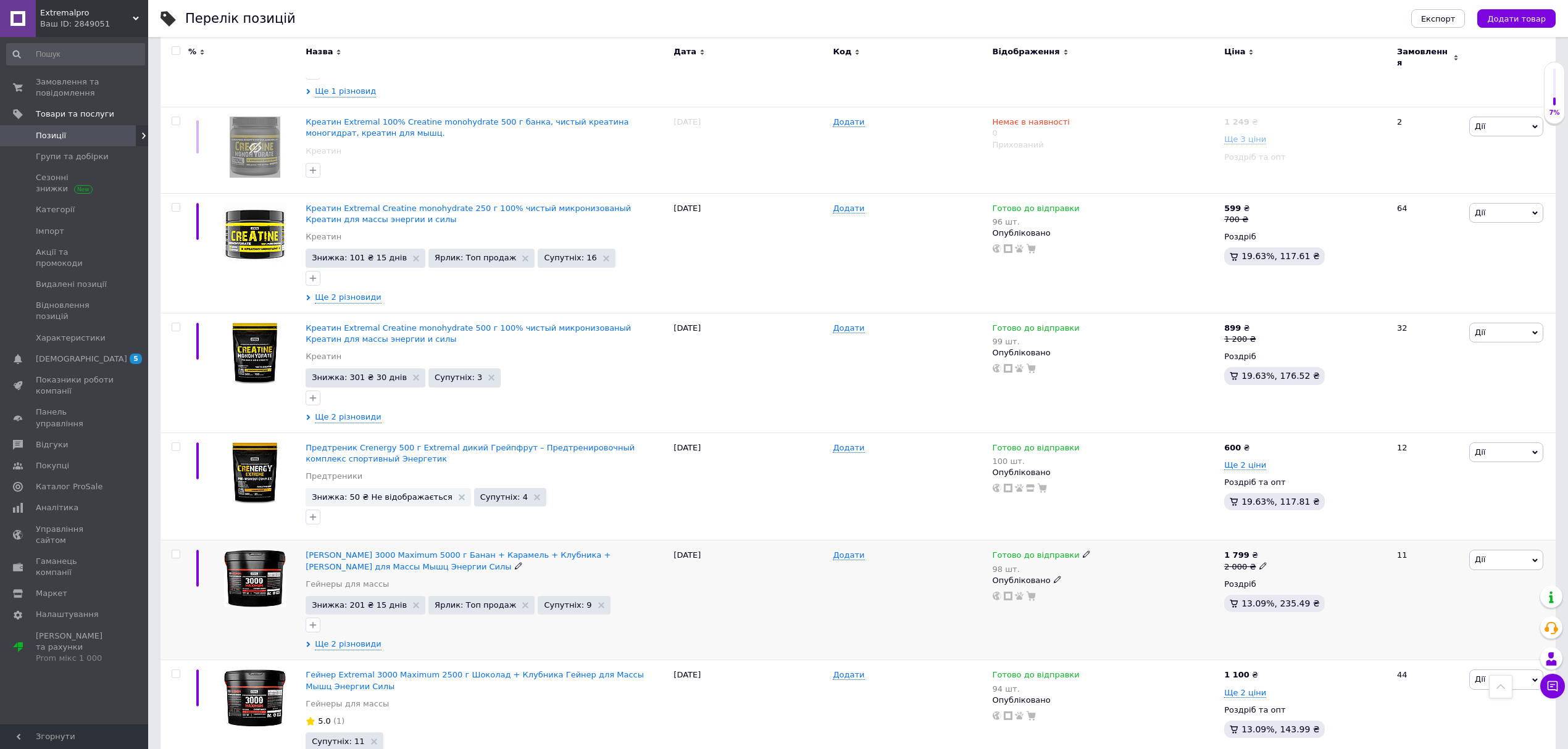
click at [1083, 551] on icon at bounding box center [1086, 554] width 7 height 7
click at [1153, 591] on li "Немає в наявності" at bounding box center [1150, 600] width 117 height 18
drag, startPoint x: 1129, startPoint y: 484, endPoint x: 1073, endPoint y: 484, distance: 56.0
click at [1073, 550] on div "Готово до відправки 98 шт. Наявність Немає в наявності В наявності Під замовлен…" at bounding box center [1106, 576] width 226 height 51
type input "0"
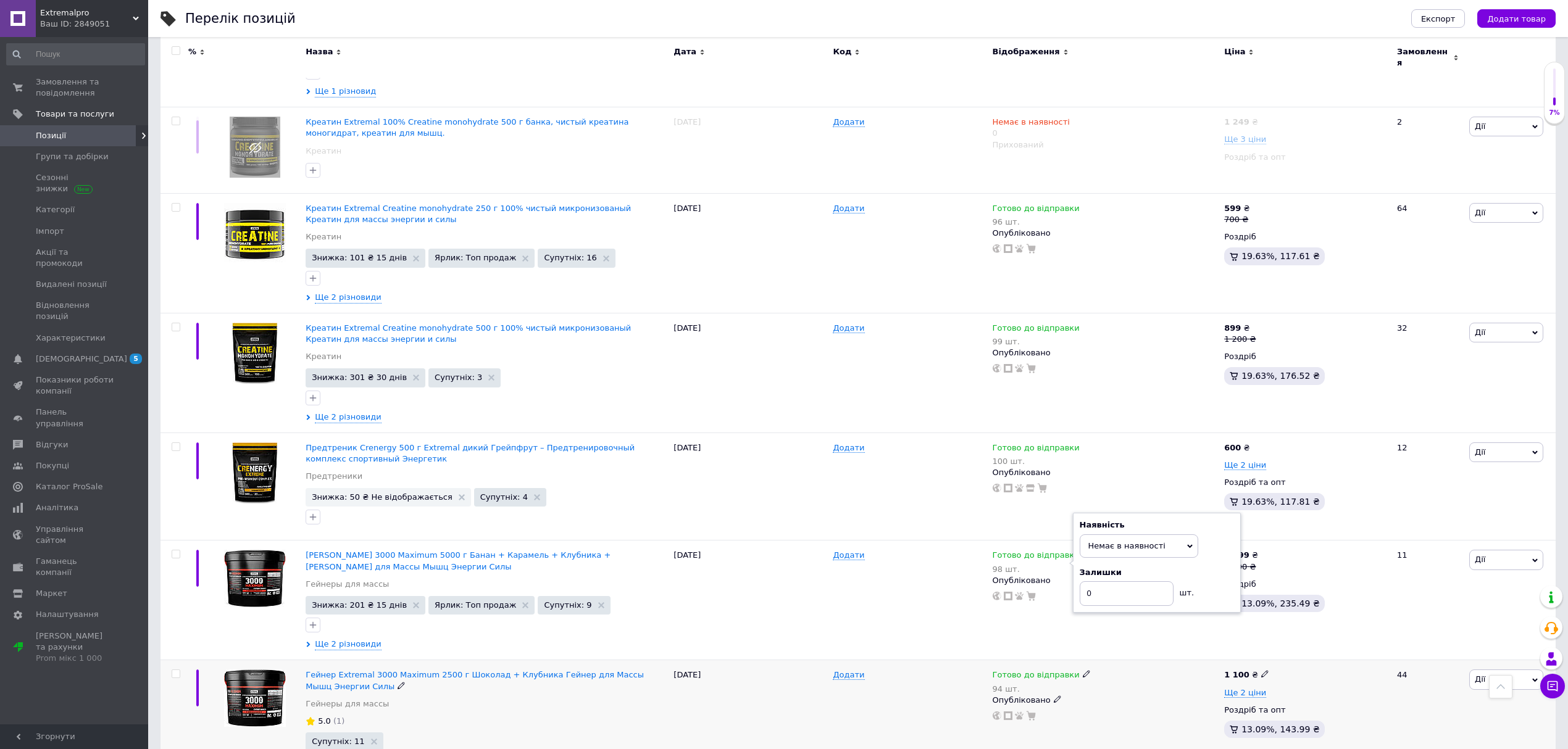
click at [939, 660] on div "Додати" at bounding box center [909, 729] width 159 height 137
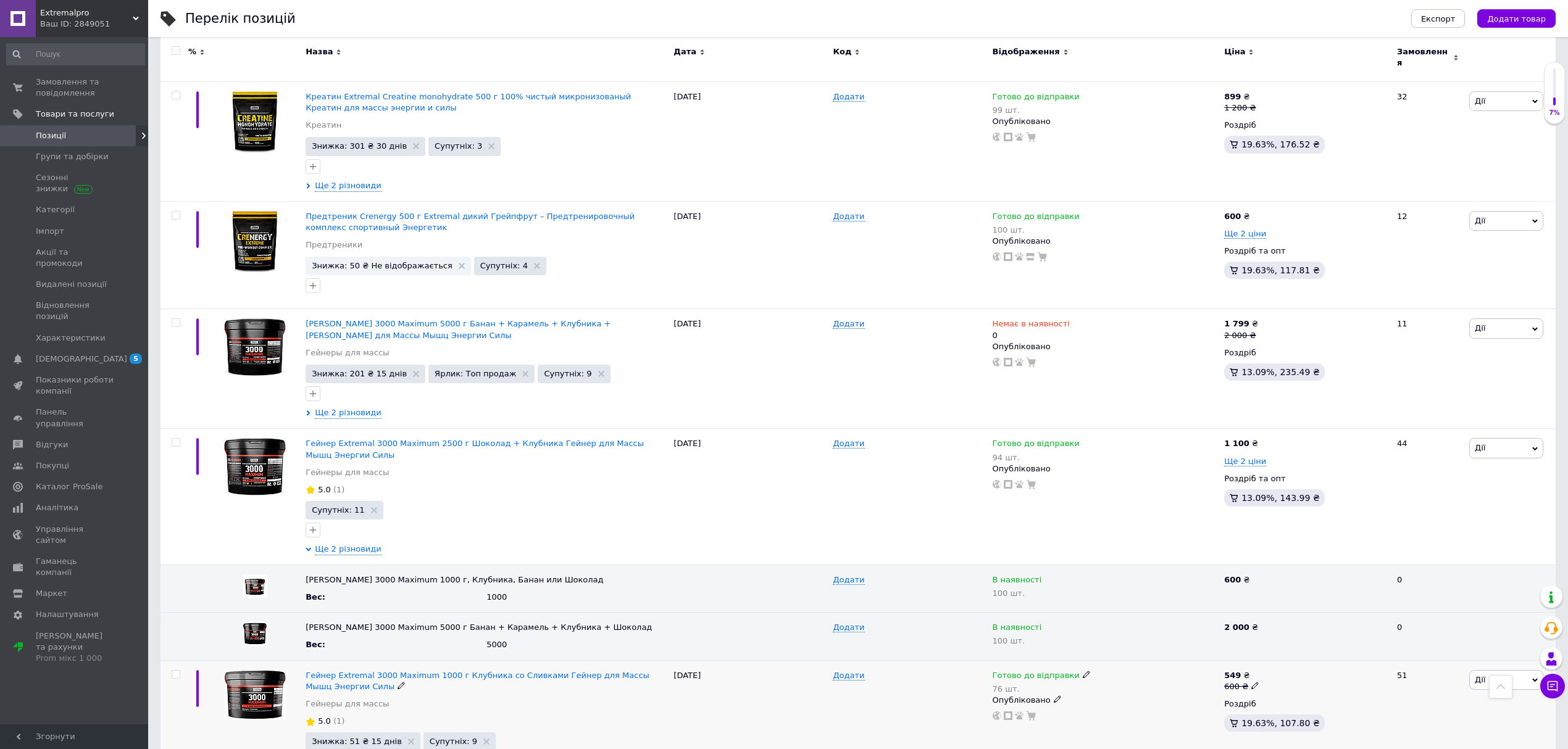
scroll to position [8558, 0]
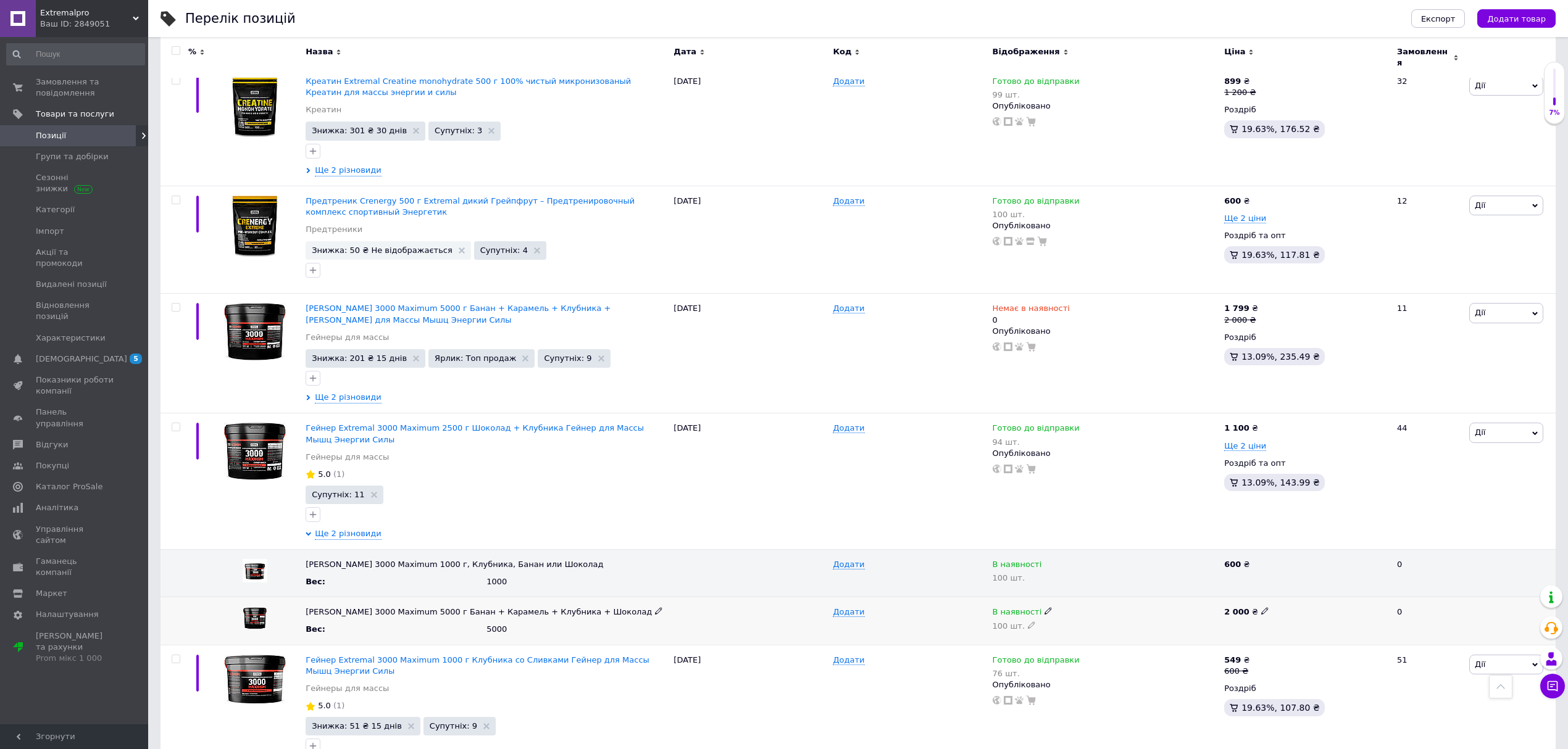
click at [1045, 608] on icon at bounding box center [1048, 611] width 7 height 7
click at [1039, 627] on li "Немає в наявності" at bounding box center [1103, 636] width 230 height 18
click at [1028, 622] on icon at bounding box center [1031, 625] width 7 height 7
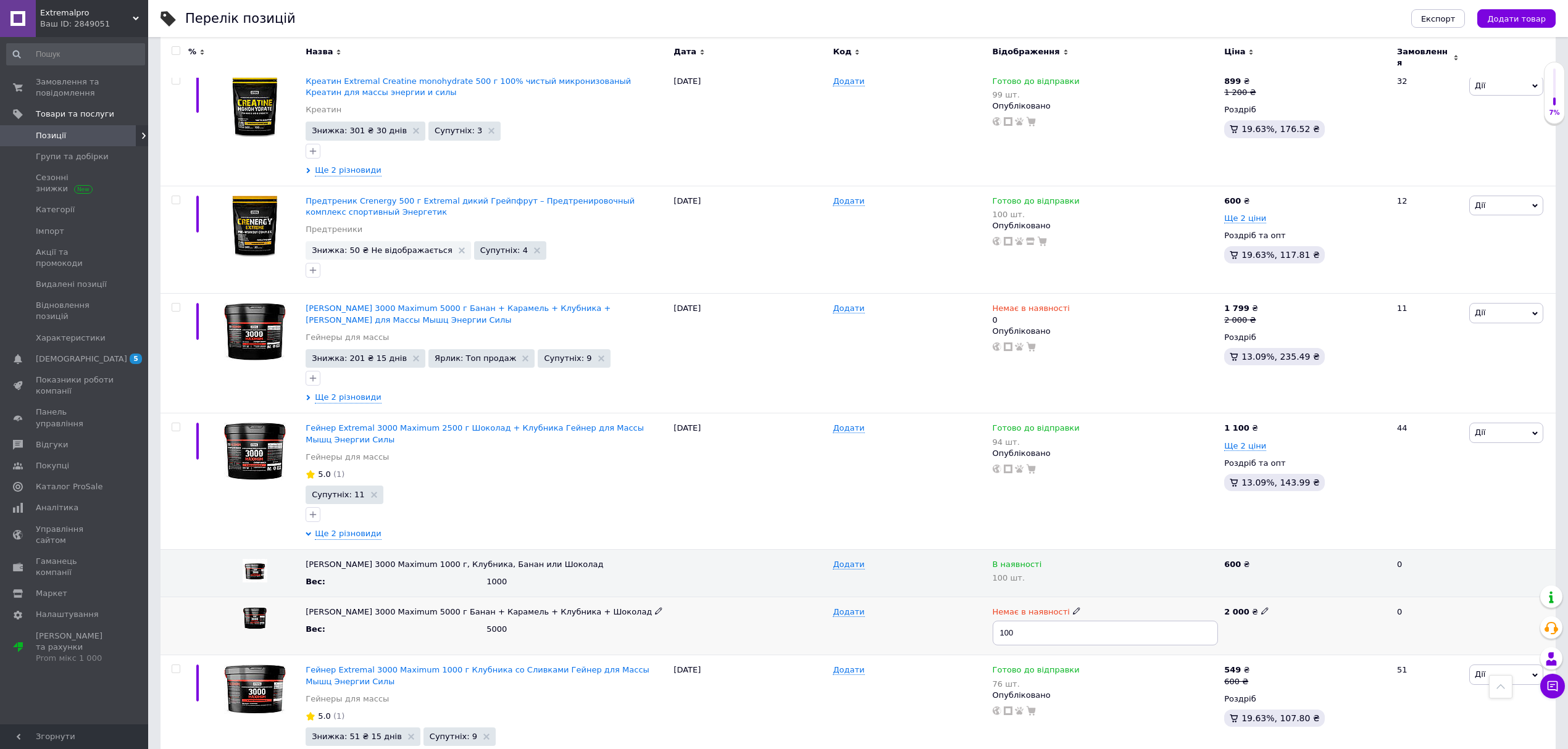
drag, startPoint x: 1018, startPoint y: 524, endPoint x: 960, endPoint y: 524, distance: 58.0
click at [960, 597] on div "Гейнер Extremal 3000 Maximum 5000 г Банан + Карамель + Клубника + Шоколад Вес :…" at bounding box center [858, 627] width 1395 height 58
type input "0"
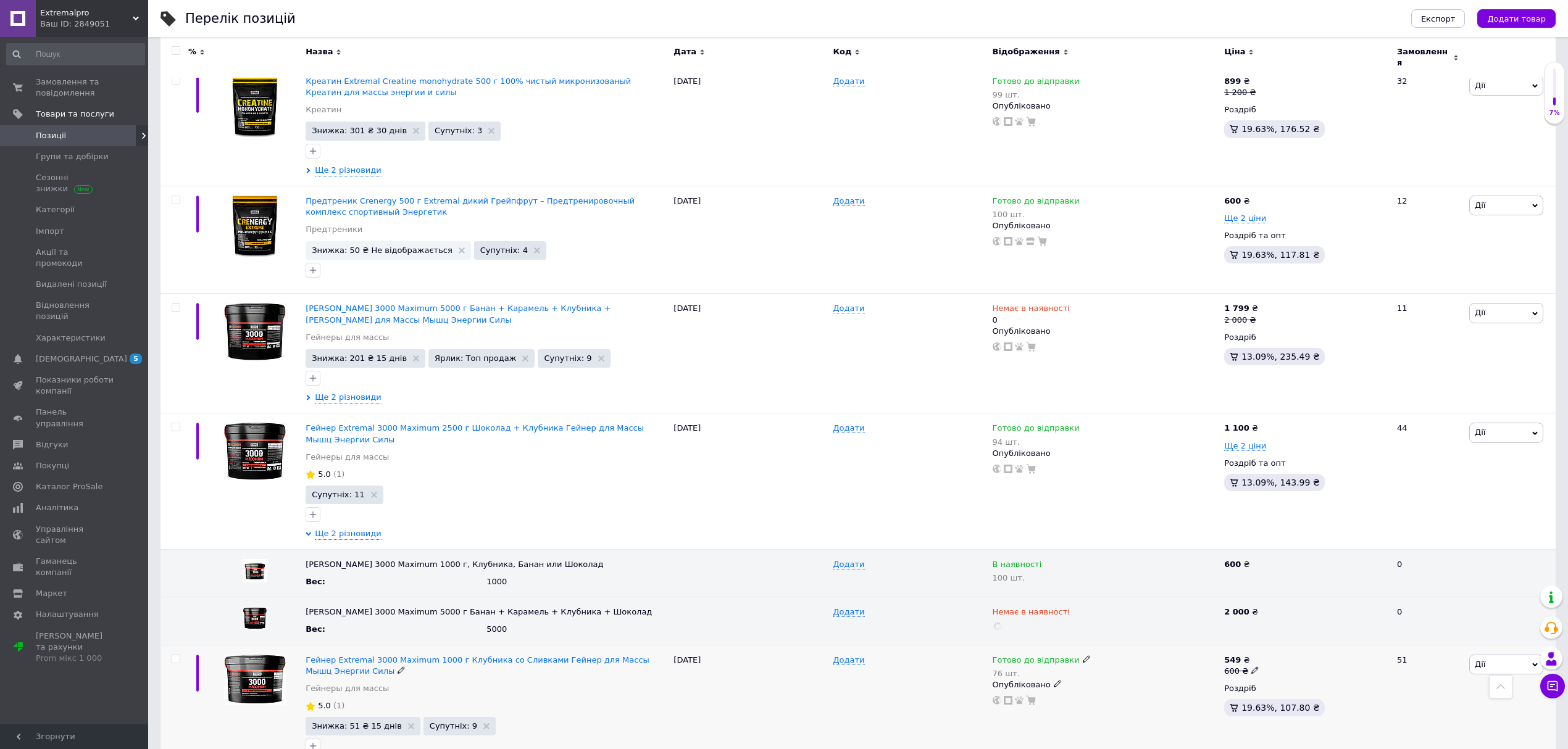
click at [759, 645] on div "12.09.2025" at bounding box center [750, 713] width 159 height 137
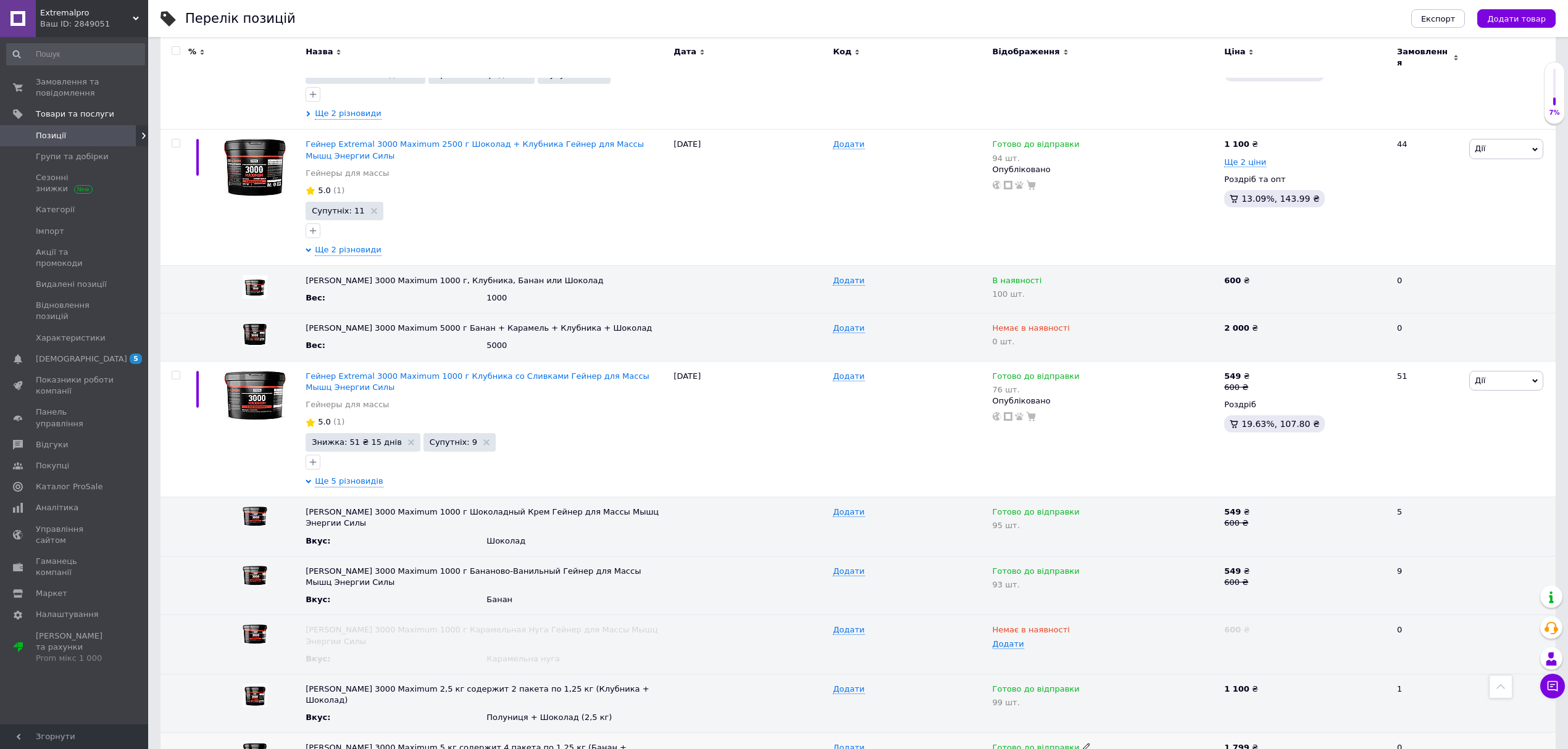
scroll to position [8889, 0]
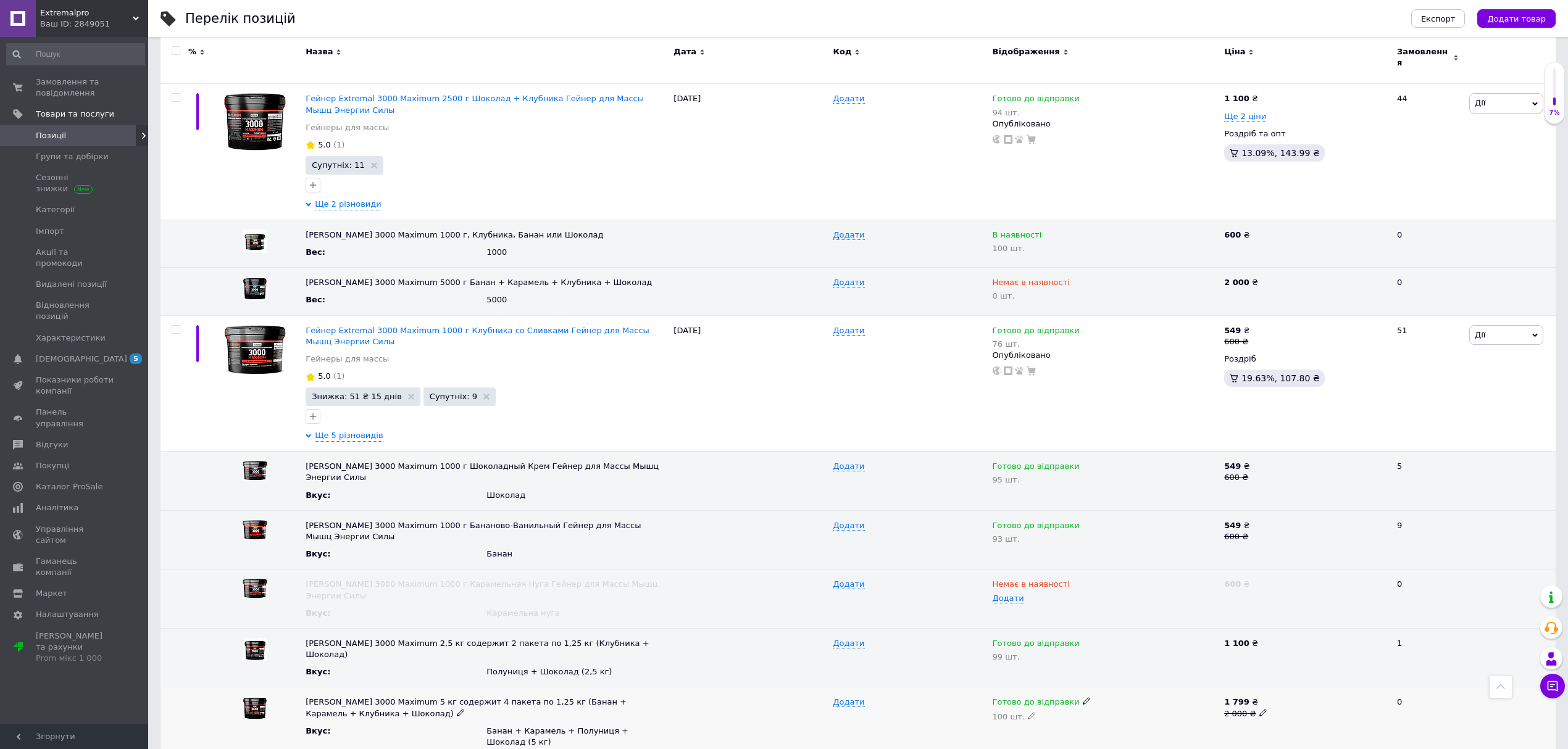
click at [1083, 698] on icon at bounding box center [1086, 701] width 7 height 7
click at [1037, 718] on li "В наявності" at bounding box center [1103, 727] width 230 height 18
click at [1045, 698] on icon at bounding box center [1048, 701] width 7 height 7
click at [1035, 718] on li "Немає в наявності" at bounding box center [1103, 727] width 230 height 18
click at [1028, 712] on icon at bounding box center [1031, 716] width 7 height 7
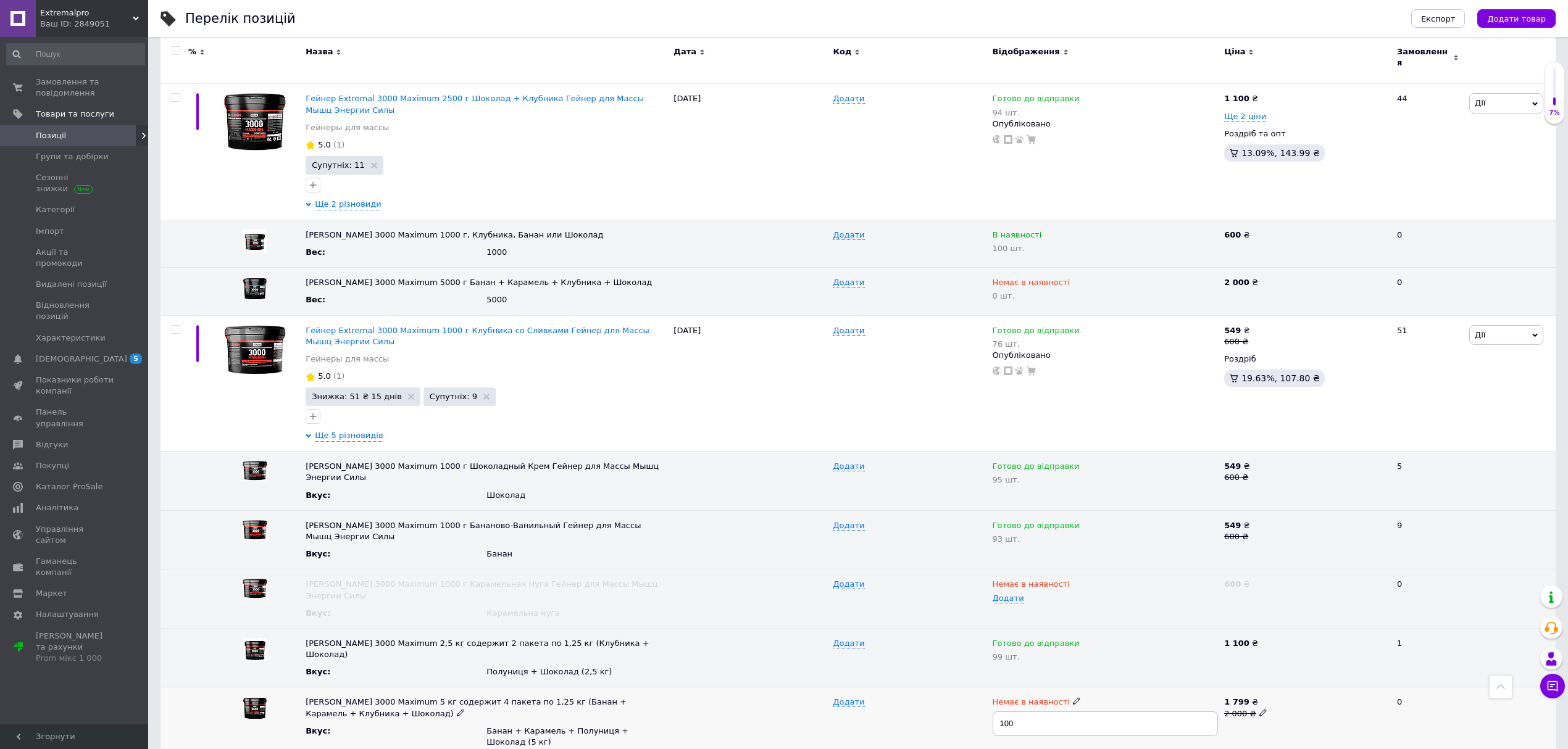
drag, startPoint x: 1027, startPoint y: 590, endPoint x: 956, endPoint y: 590, distance: 71.0
click at [956, 687] on div "Гейнер Extremal 3000 Maximum 5 кг содержит 4 пакета по 1,25 кг (Банан + Карамел…" at bounding box center [858, 723] width 1395 height 70
type input "0"
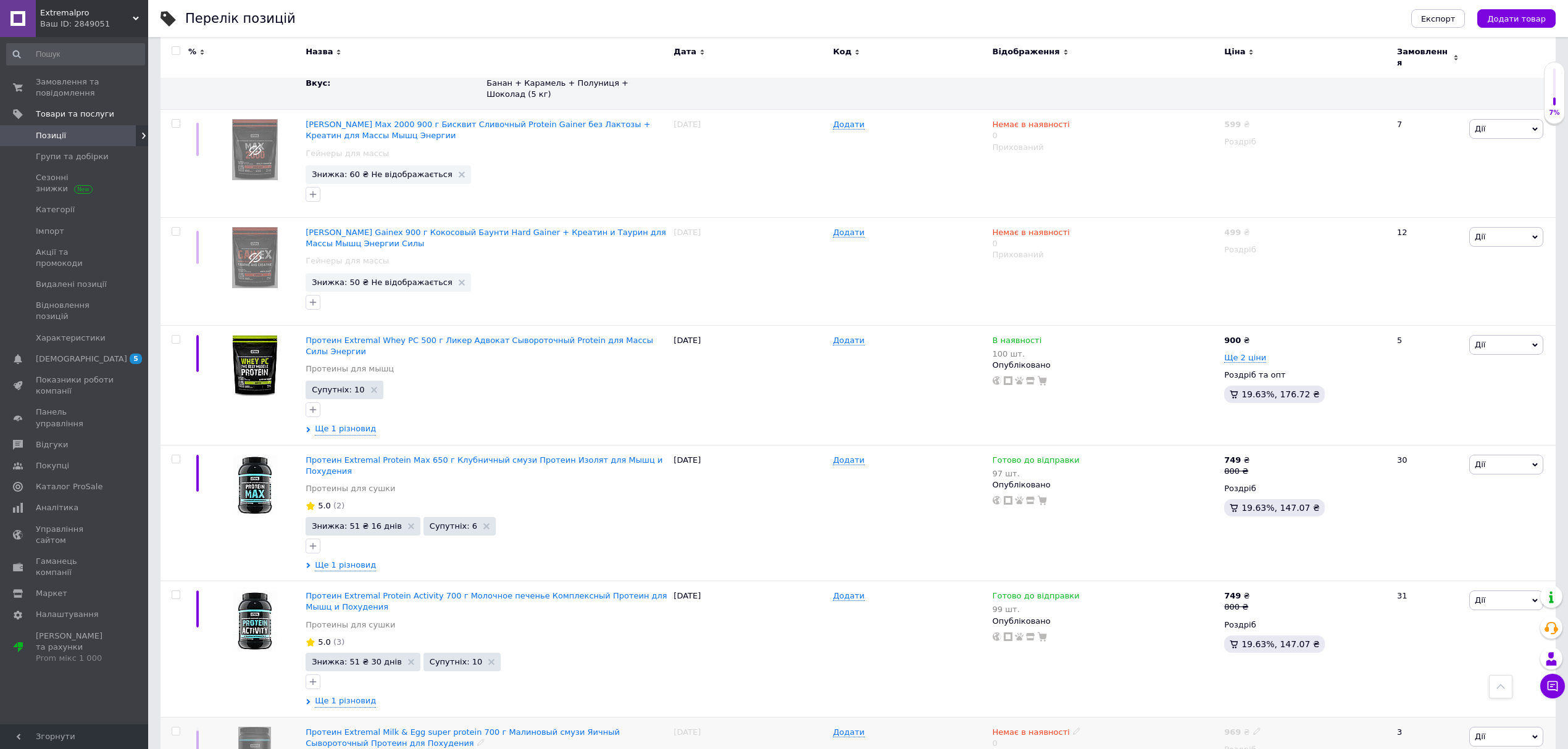
scroll to position [9617, 0]
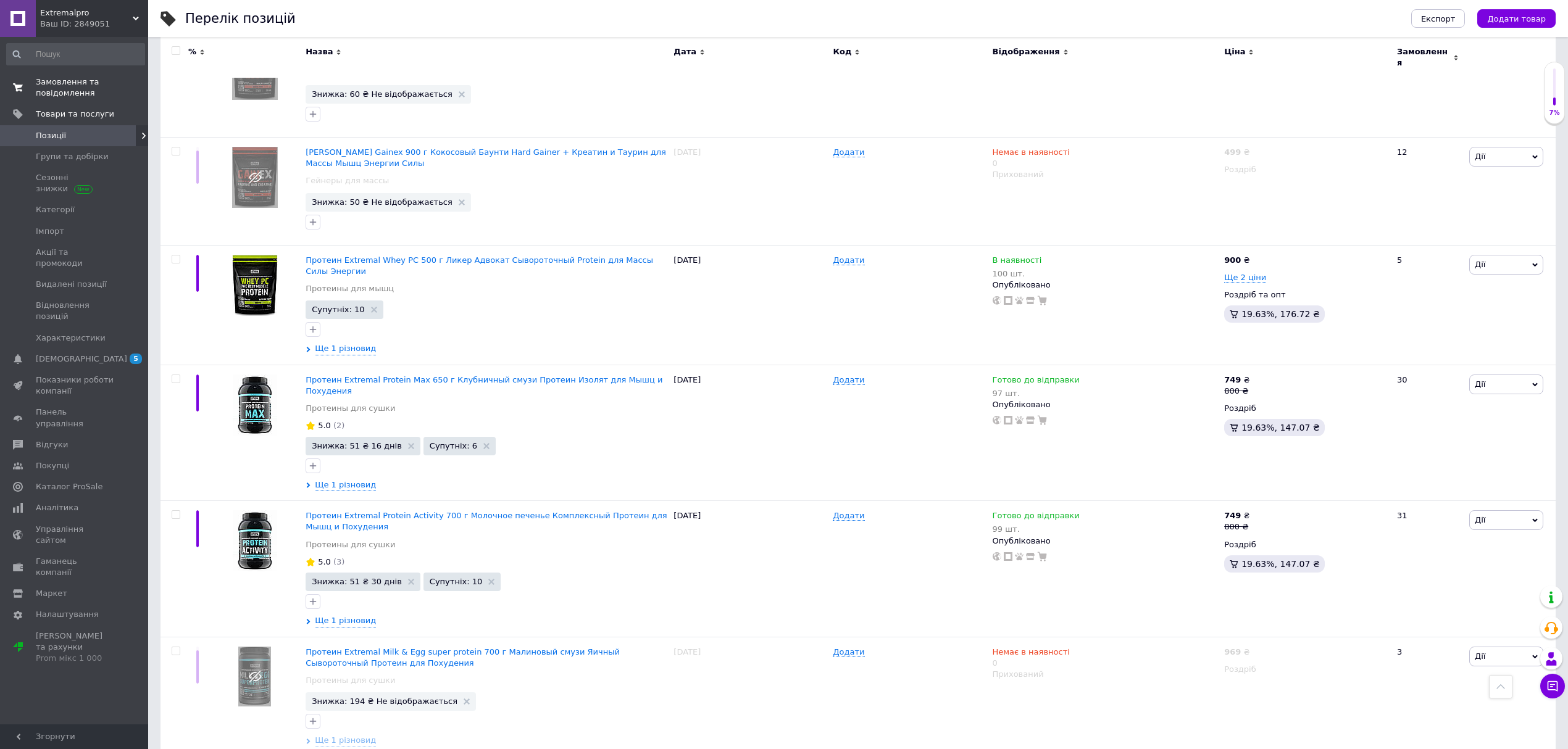
click at [78, 91] on span "Замовлення та повідомлення" at bounding box center [75, 87] width 79 height 22
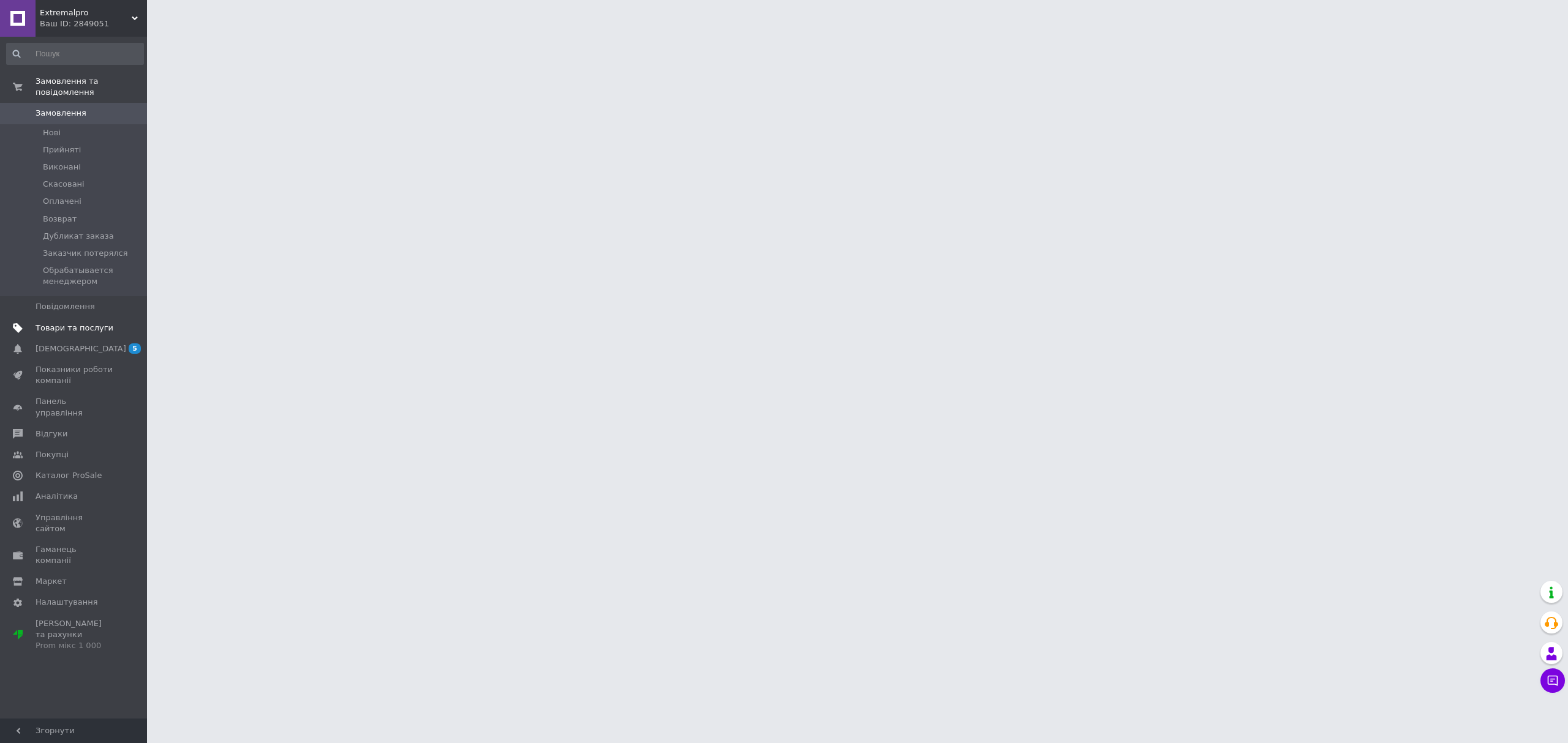
click at [89, 323] on span "Товари та послуги" at bounding box center [75, 328] width 78 height 11
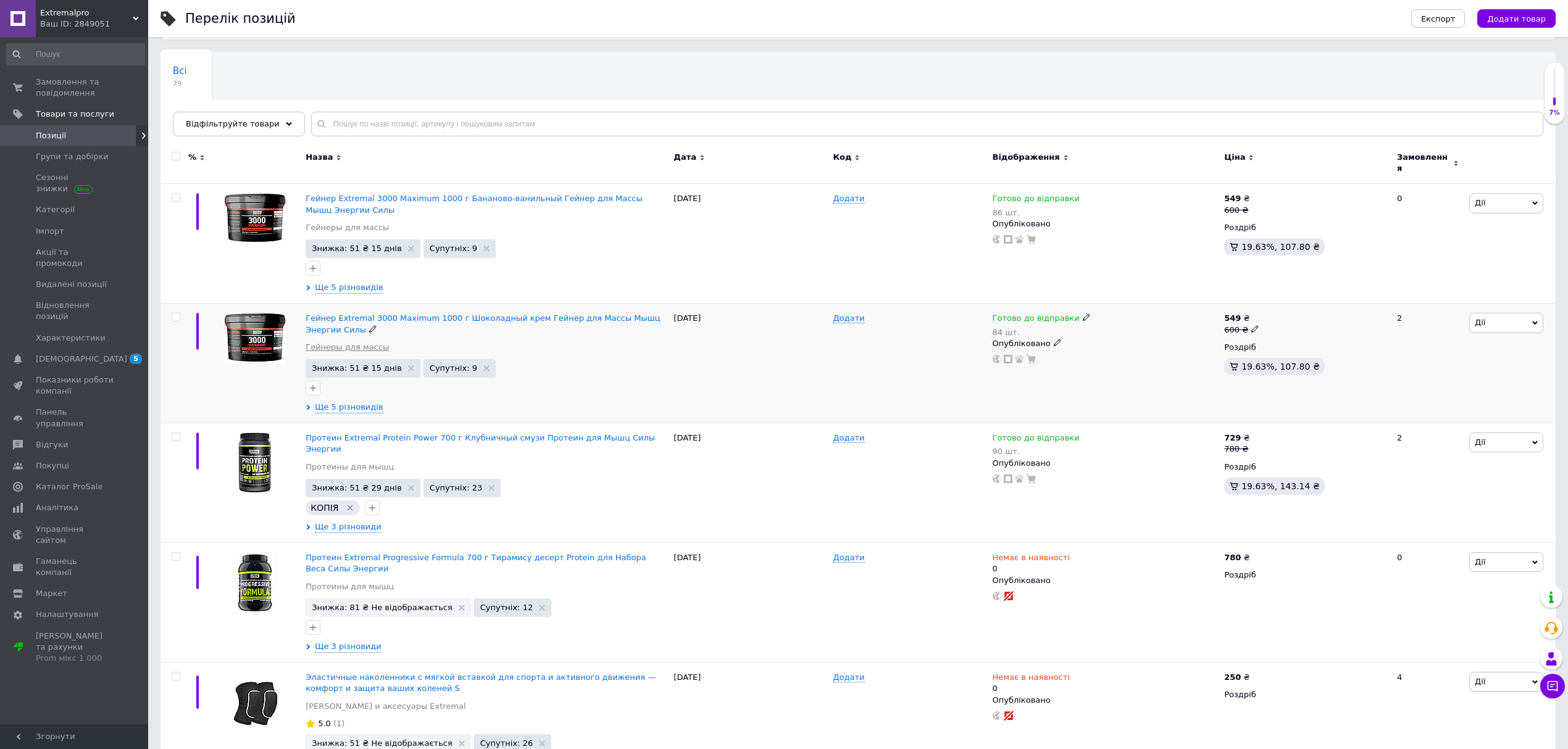
scroll to position [494, 0]
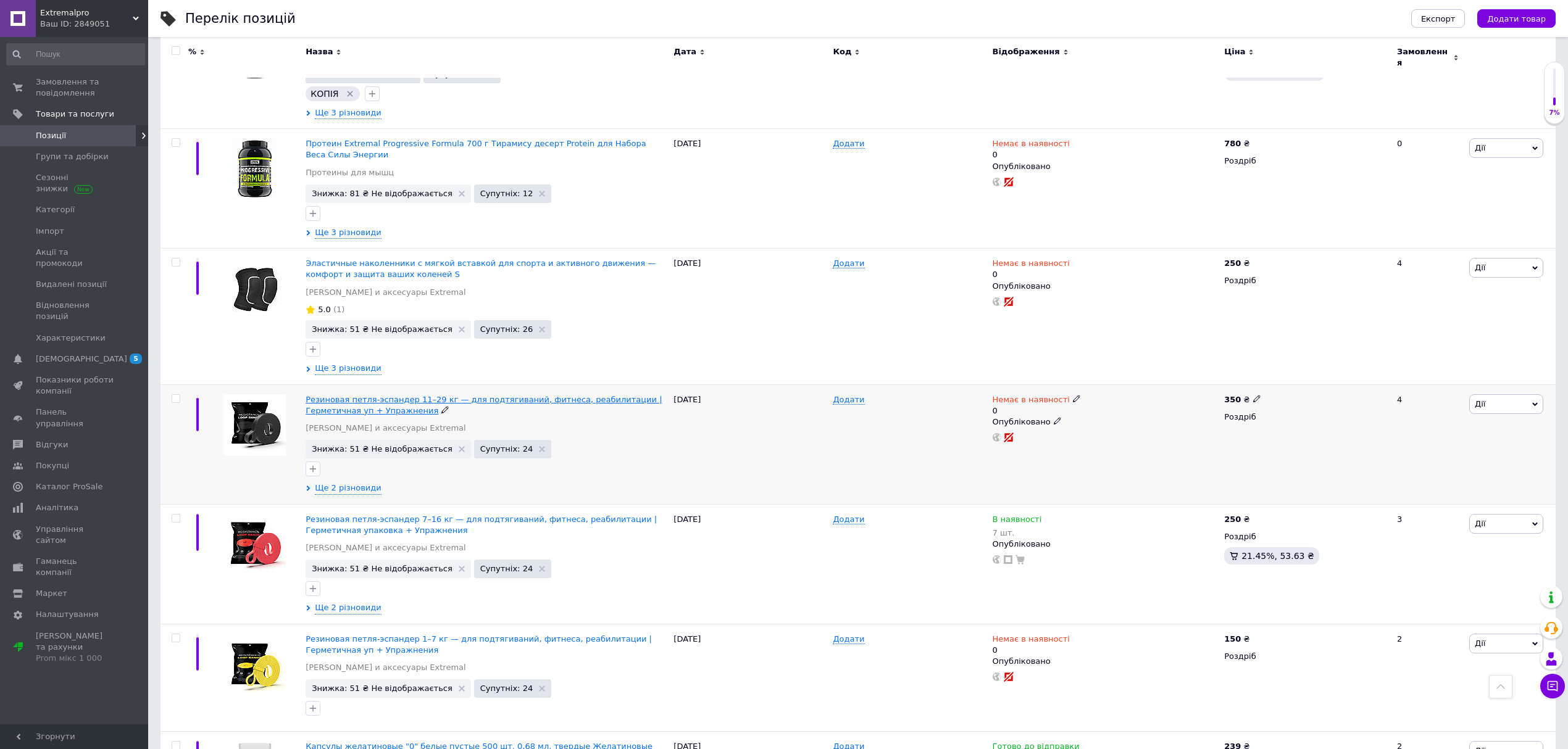
click at [401, 395] on span "Резиновая петля-эспандер 11–29 кг — для подтягиваний, фитнеса, реабилитации | Г…" at bounding box center [484, 405] width 356 height 20
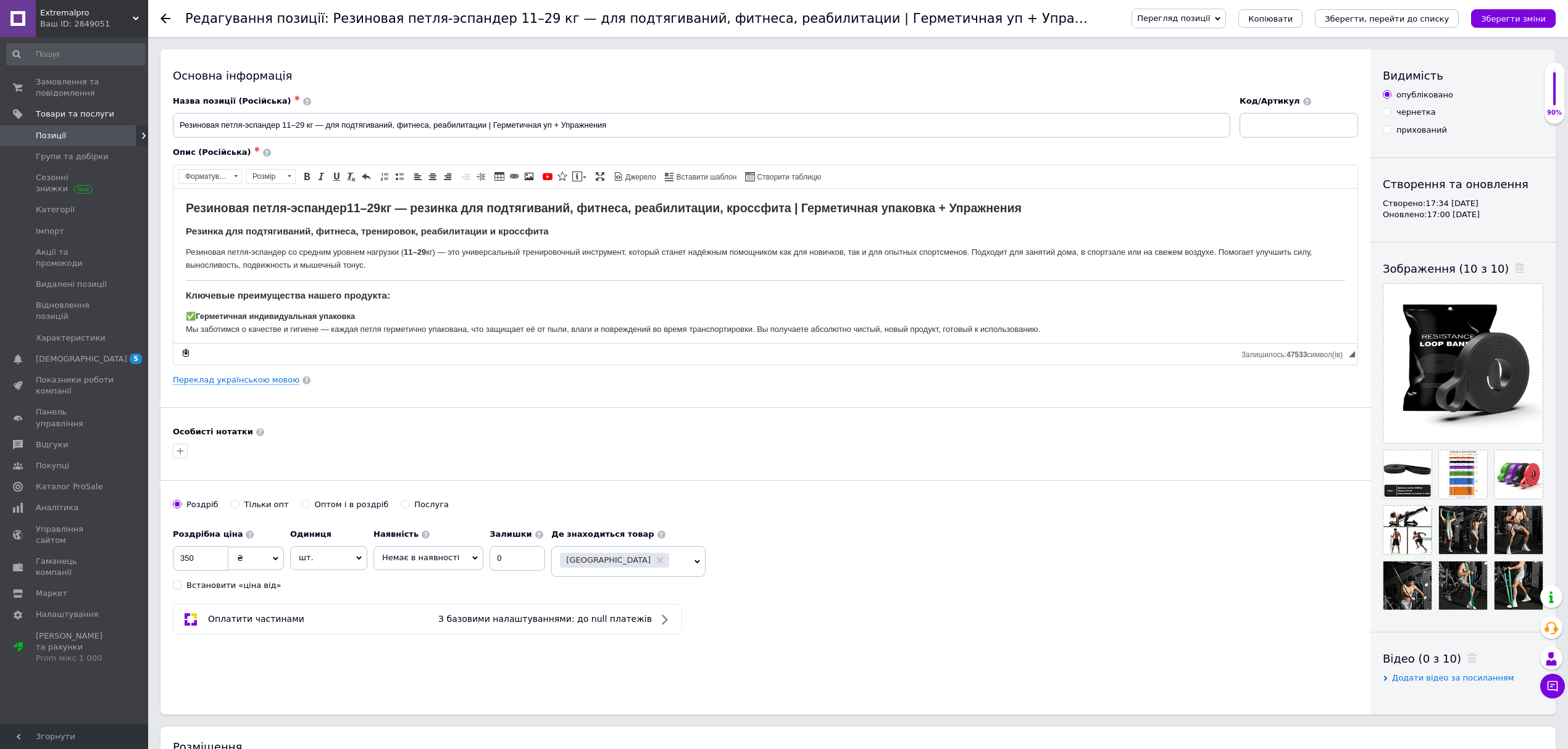
click at [250, 79] on div "Основна інформація" at bounding box center [765, 75] width 1186 height 16
click at [1210, 16] on span "Перегляд позиції" at bounding box center [1173, 18] width 73 height 9
click at [1284, 63] on li "Зберегти та переглянути на маркетплейсі" at bounding box center [1229, 60] width 194 height 18
click at [166, 21] on icon at bounding box center [165, 18] width 10 height 10
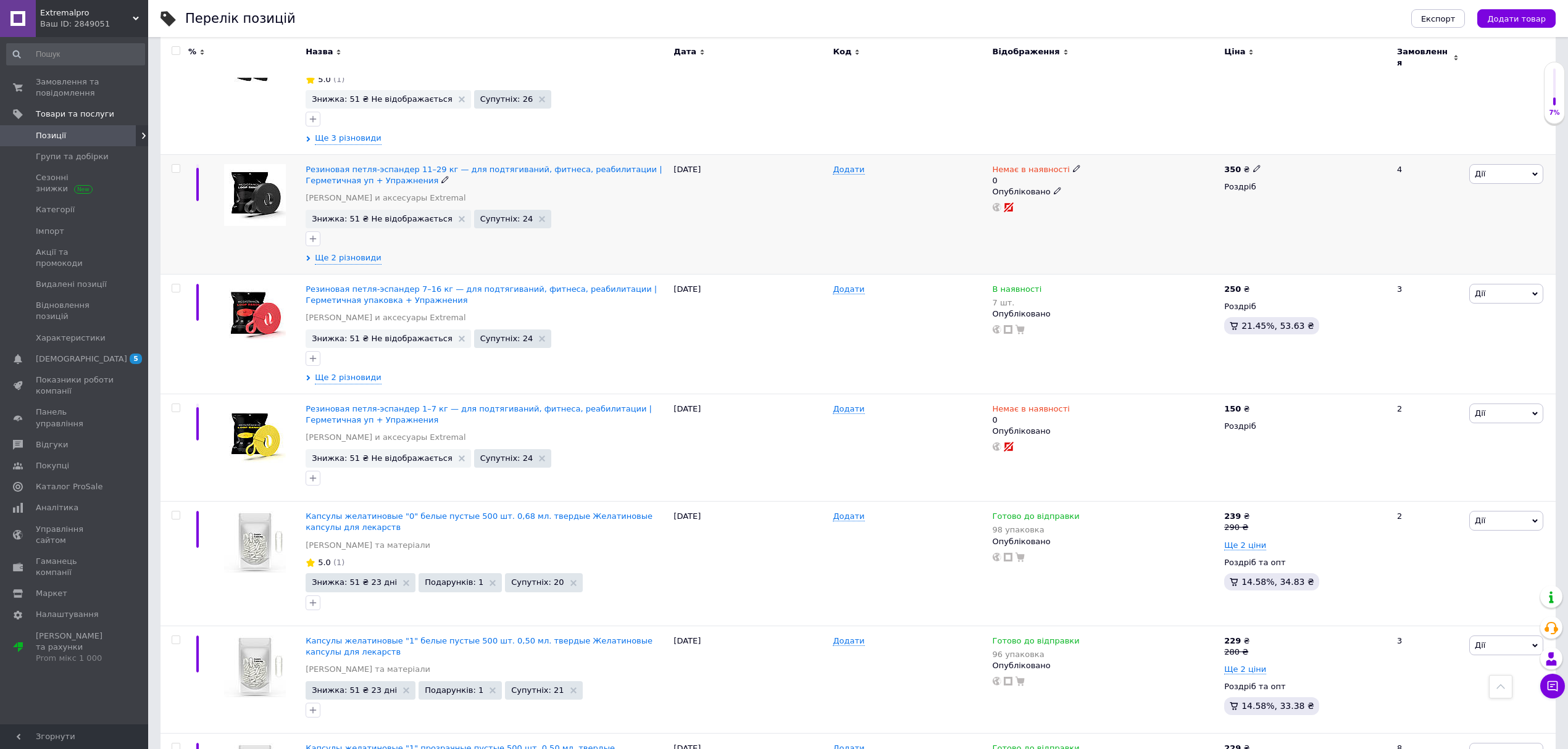
scroll to position [741, 0]
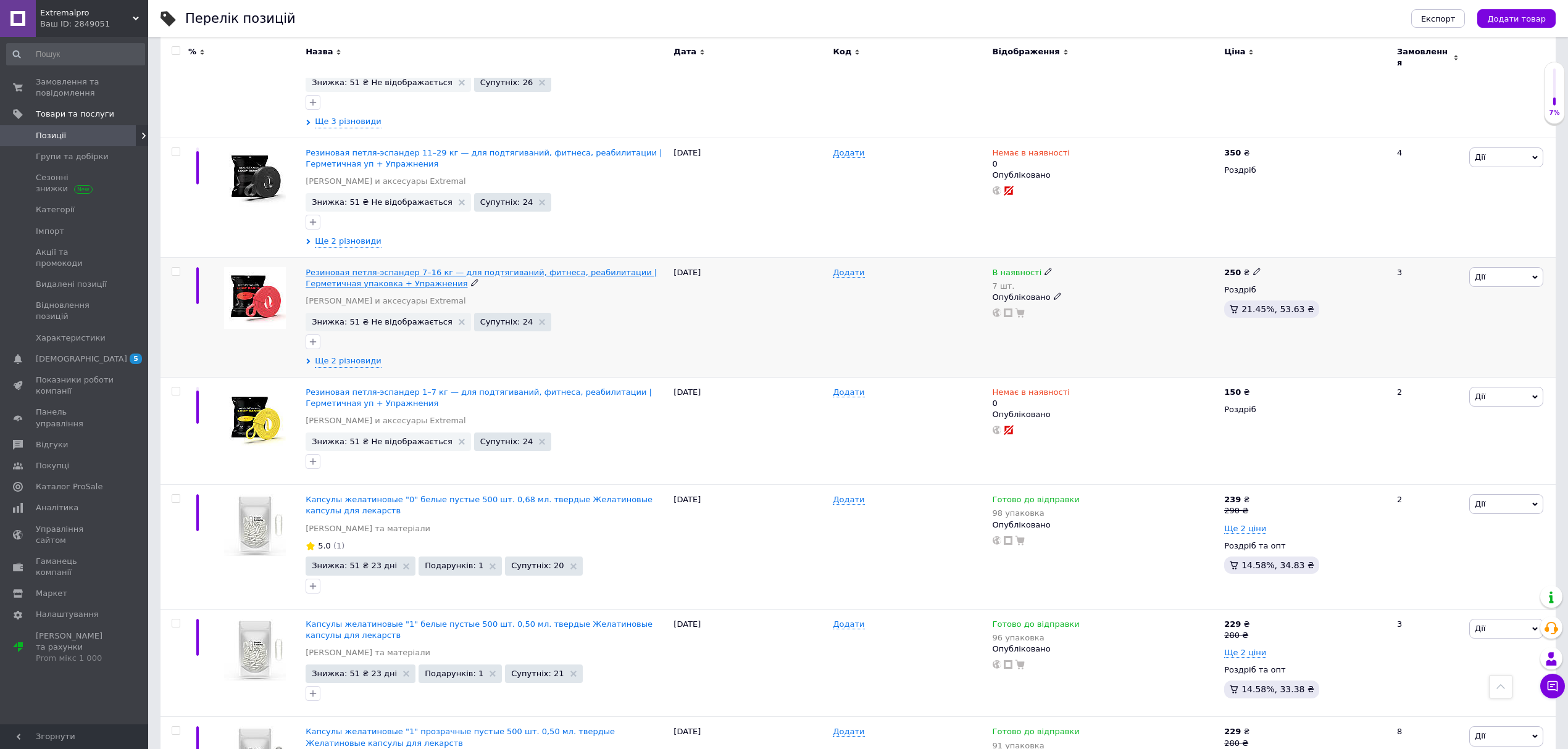
click at [496, 268] on span "Резиновая петля-эспандер 7–16 кг — для подтягиваний, фитнеса, реабилитации | Ге…" at bounding box center [481, 278] width 351 height 20
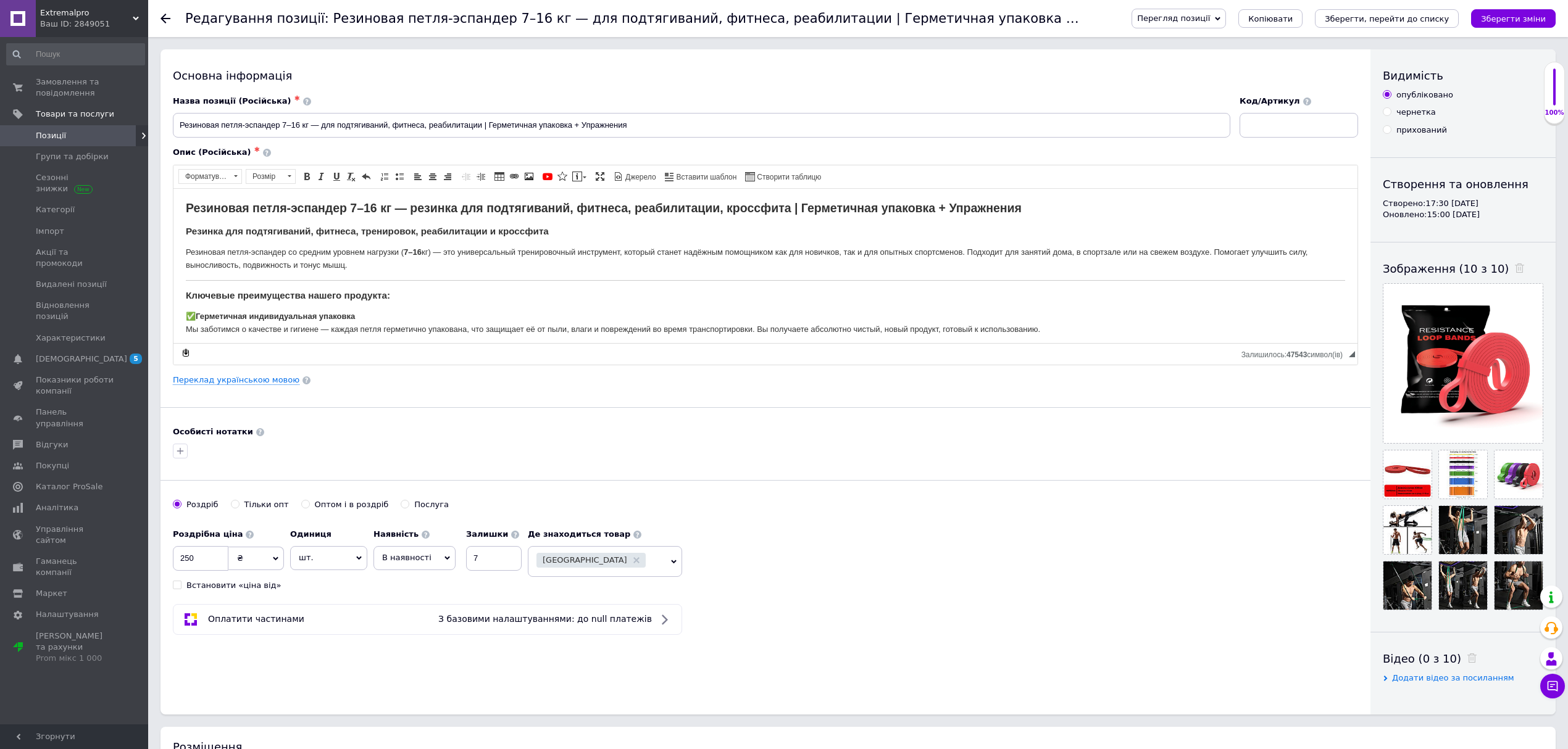
click at [1210, 21] on span "Перегляд позиції" at bounding box center [1173, 18] width 73 height 9
click at [1260, 62] on li "Зберегти та переглянути на маркетплейсі" at bounding box center [1229, 60] width 194 height 18
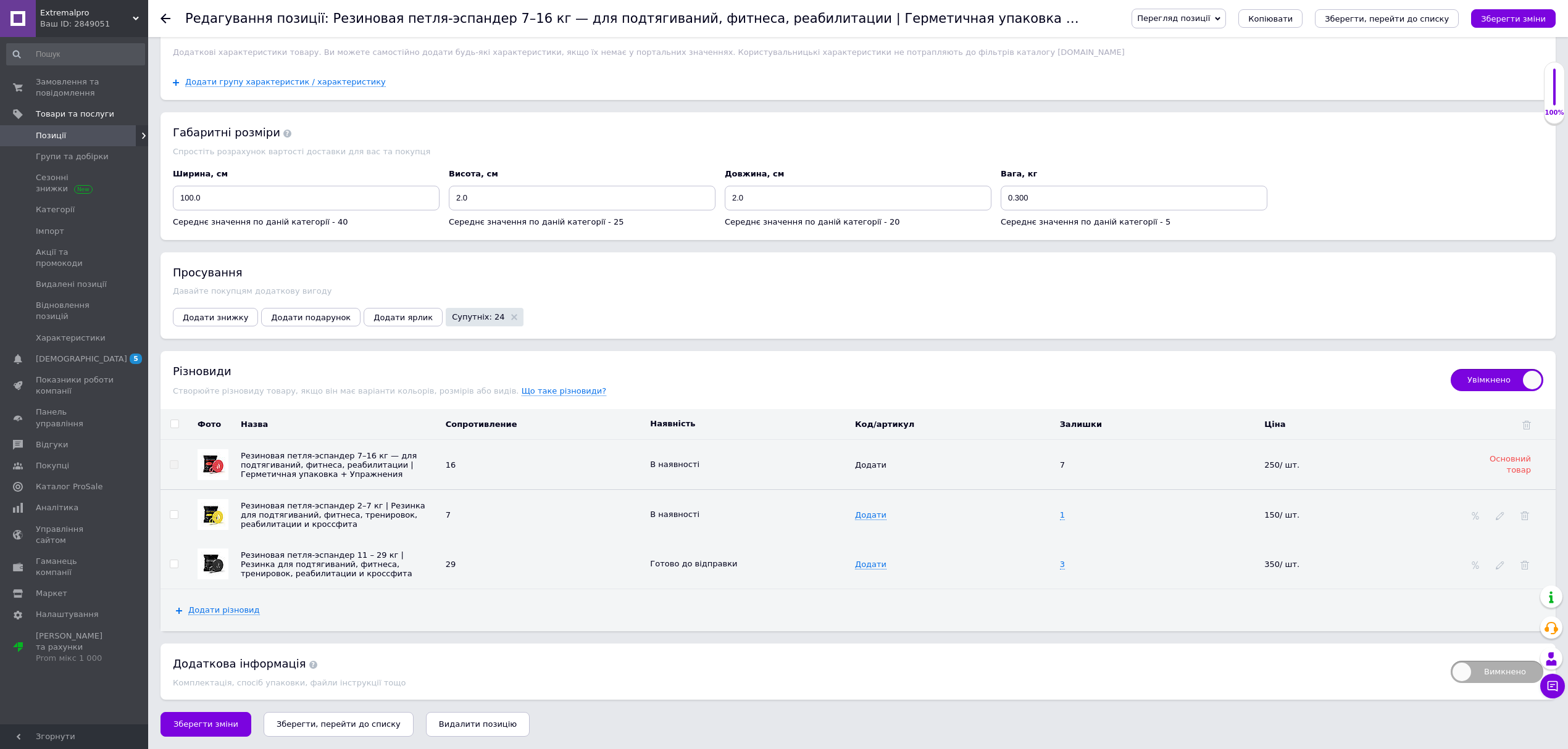
scroll to position [1279, 0]
click at [1062, 518] on span "1" at bounding box center [1062, 515] width 5 height 10
drag, startPoint x: 1074, startPoint y: 516, endPoint x: 1032, endPoint y: 517, distance: 42.0
click at [1032, 517] on tr "Резиновая петля-эспандер 2–7 кг | Резинка для подтягиваний, фитнеса, тренировок…" at bounding box center [858, 515] width 1395 height 50
type input "0"
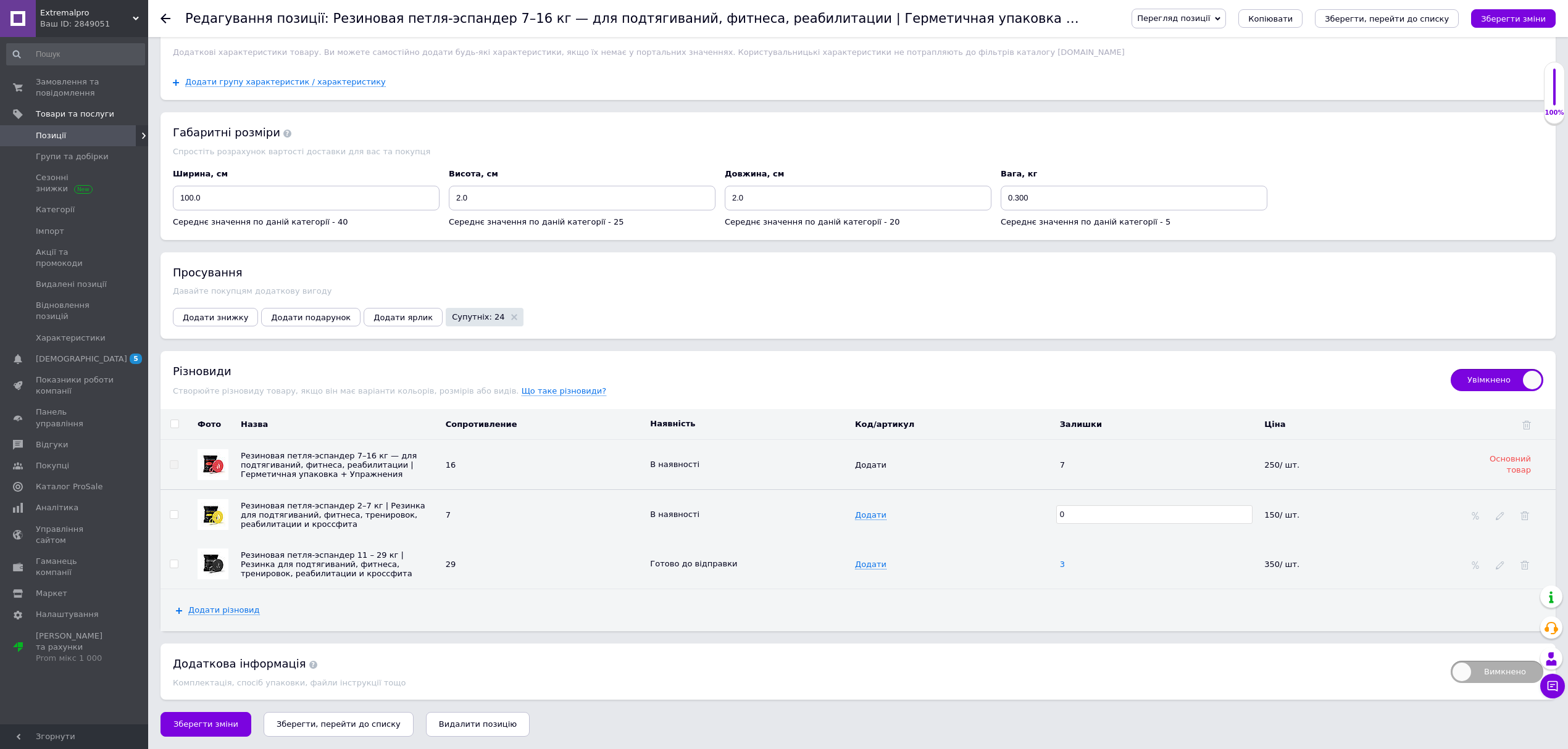
click at [1063, 566] on span "3" at bounding box center [1062, 564] width 5 height 10
drag, startPoint x: 1065, startPoint y: 564, endPoint x: 995, endPoint y: 566, distance: 70.0
click at [995, 566] on tr "Резиновая петля-эспандер 11 – 29 кг | Резинка для подтягиваний, фитнеса, тренир…" at bounding box center [858, 564] width 1395 height 49
type input "0"
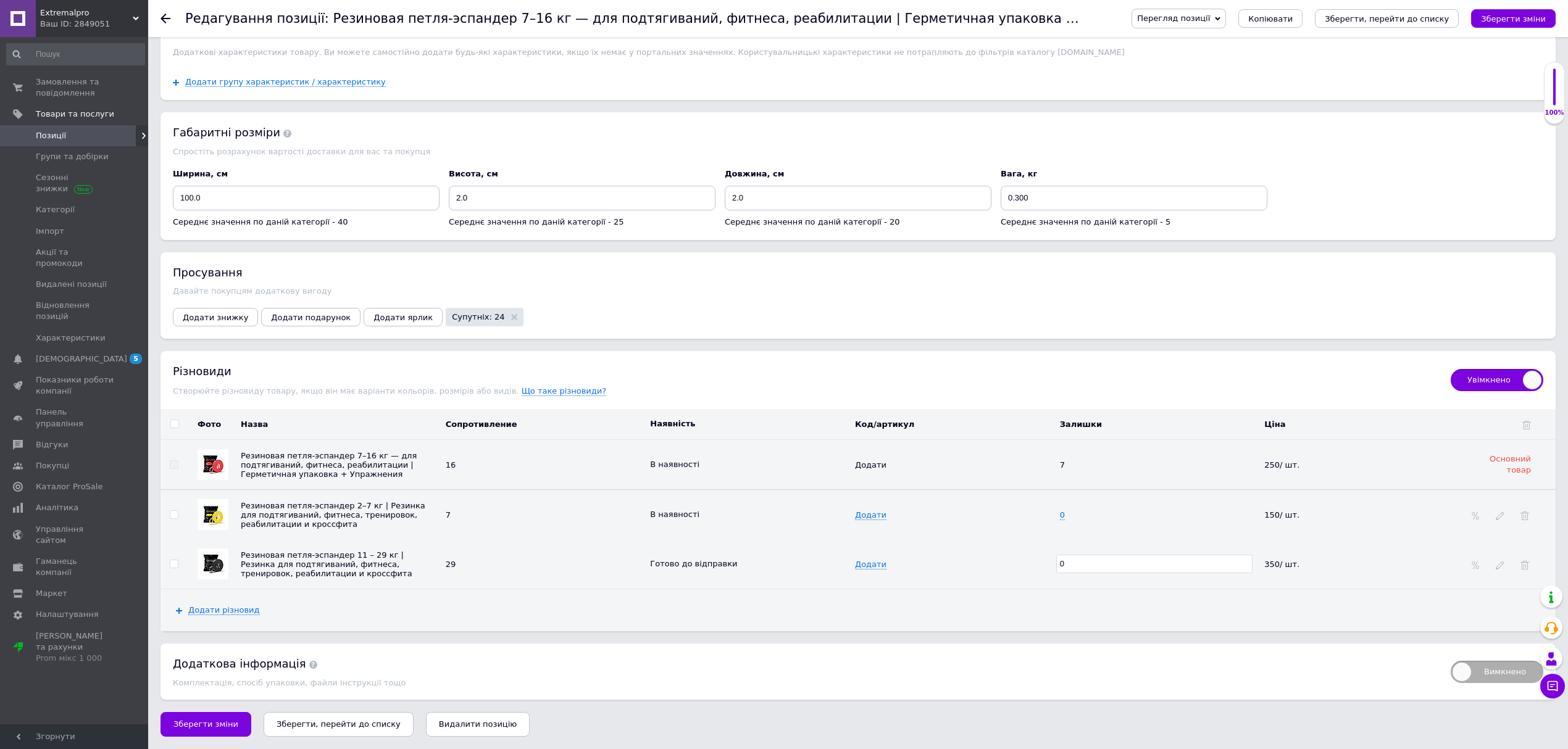
click at [979, 566] on div "Додати" at bounding box center [949, 564] width 189 height 9
click at [702, 510] on icon at bounding box center [706, 514] width 7 height 7
click at [690, 531] on li "Немає в наявності" at bounding box center [746, 539] width 203 height 18
click at [740, 564] on icon at bounding box center [744, 563] width 7 height 7
click at [724, 600] on li "Немає в наявності" at bounding box center [746, 606] width 203 height 18
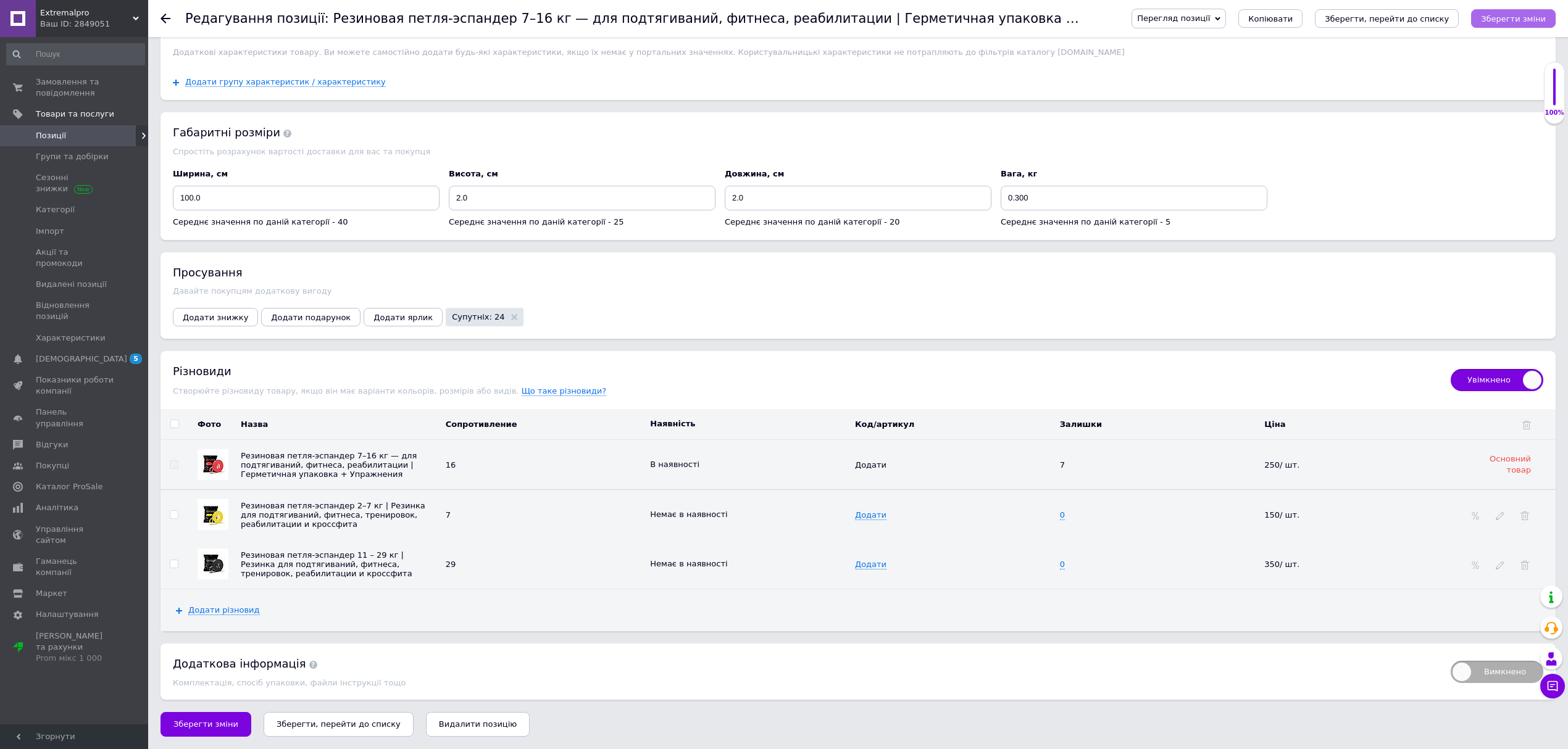
click at [1517, 16] on icon "Зберегти зміни" at bounding box center [1514, 19] width 65 height 9
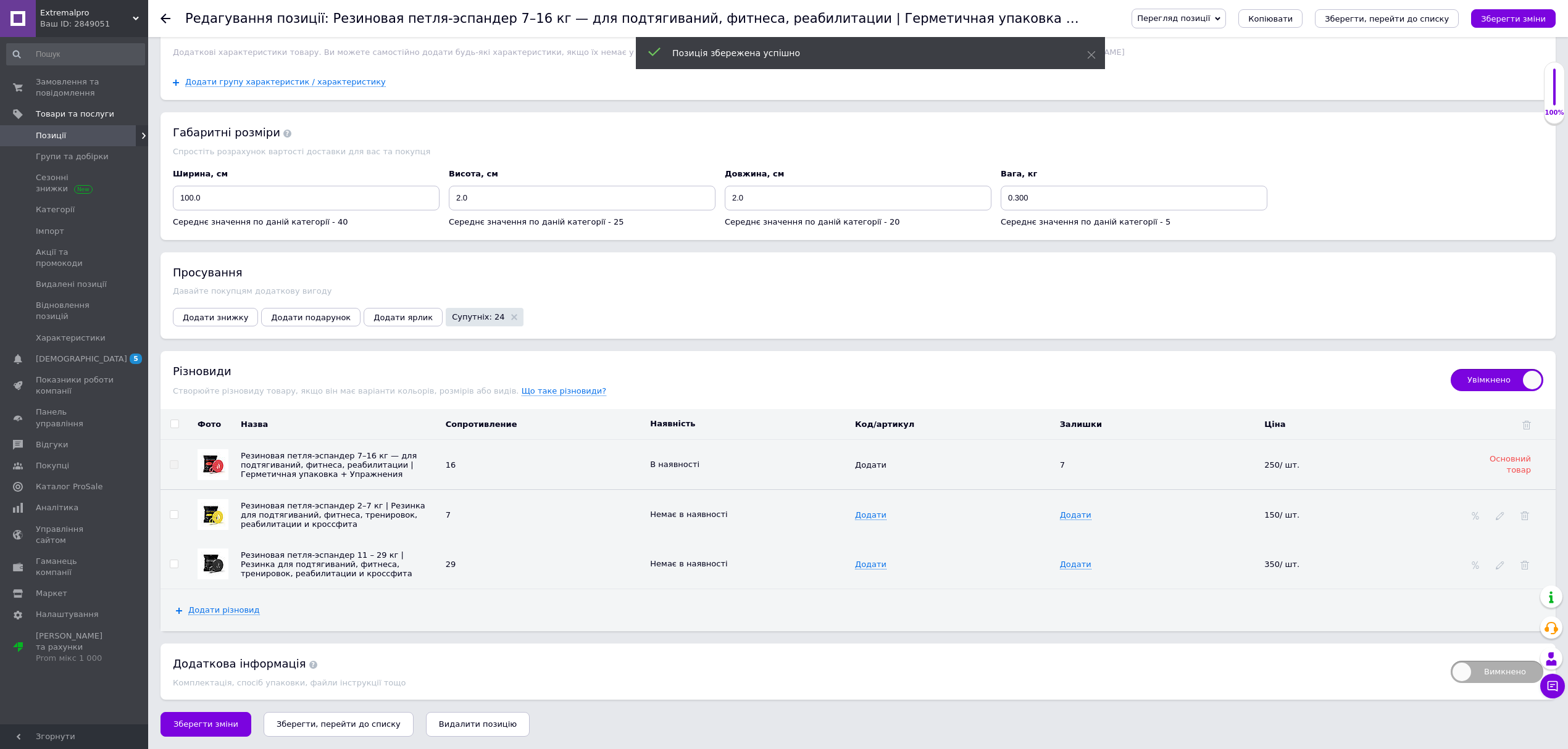
click at [687, 463] on span "В наявності" at bounding box center [675, 465] width 49 height 9
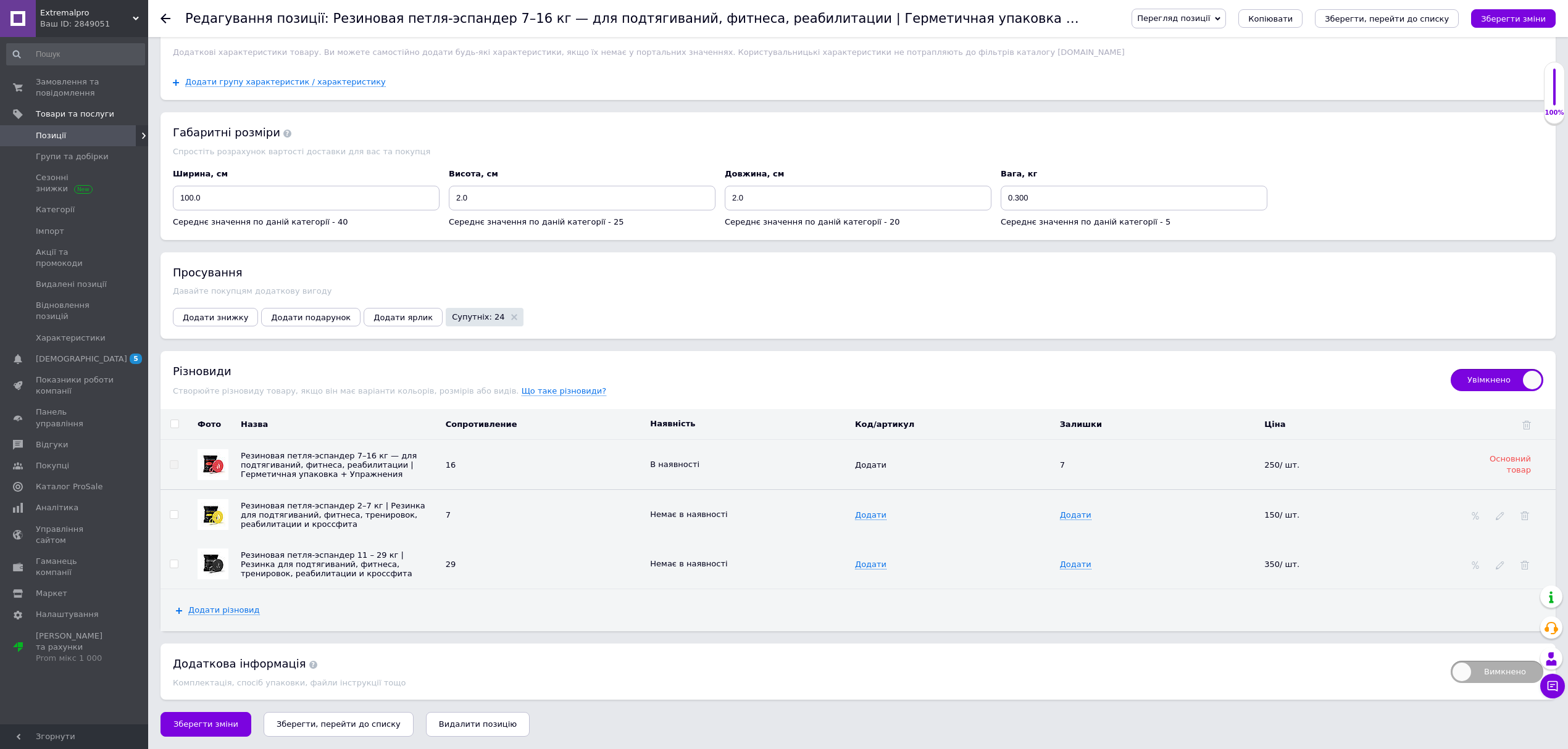
click at [678, 469] on div "В наявності" at bounding box center [750, 465] width 199 height 11
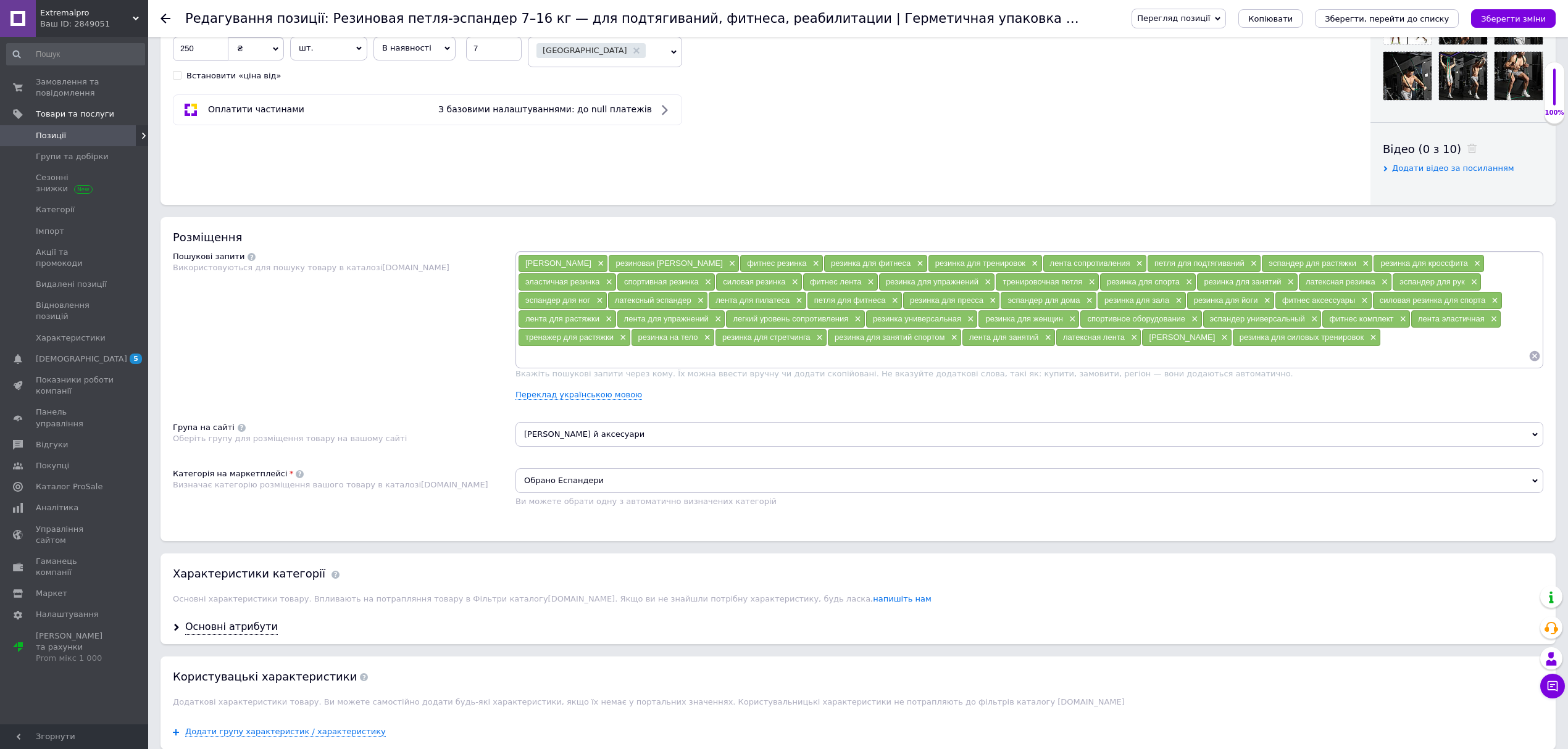
scroll to position [292, 0]
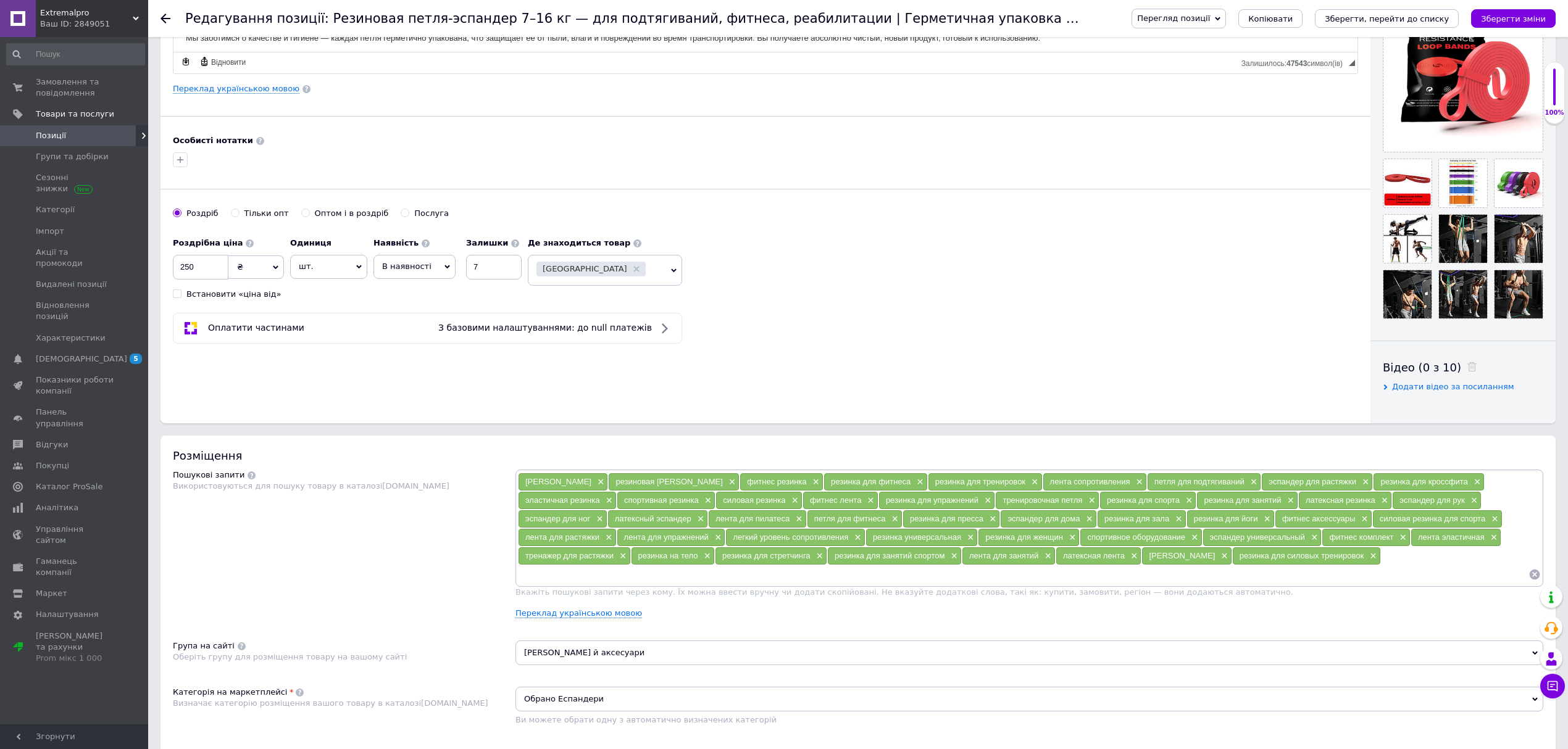
click at [415, 271] on span "В наявності" at bounding box center [407, 267] width 49 height 9
click at [408, 340] on li "Готово до відправки" at bounding box center [415, 344] width 81 height 28
click at [1136, 241] on div "Роздрібна ціна 250 ₴ $ EUR CHF GBP ¥ PLN ₸ MDL HUF KGS CNY TRY KRW lei Встанови…" at bounding box center [765, 265] width 1186 height 68
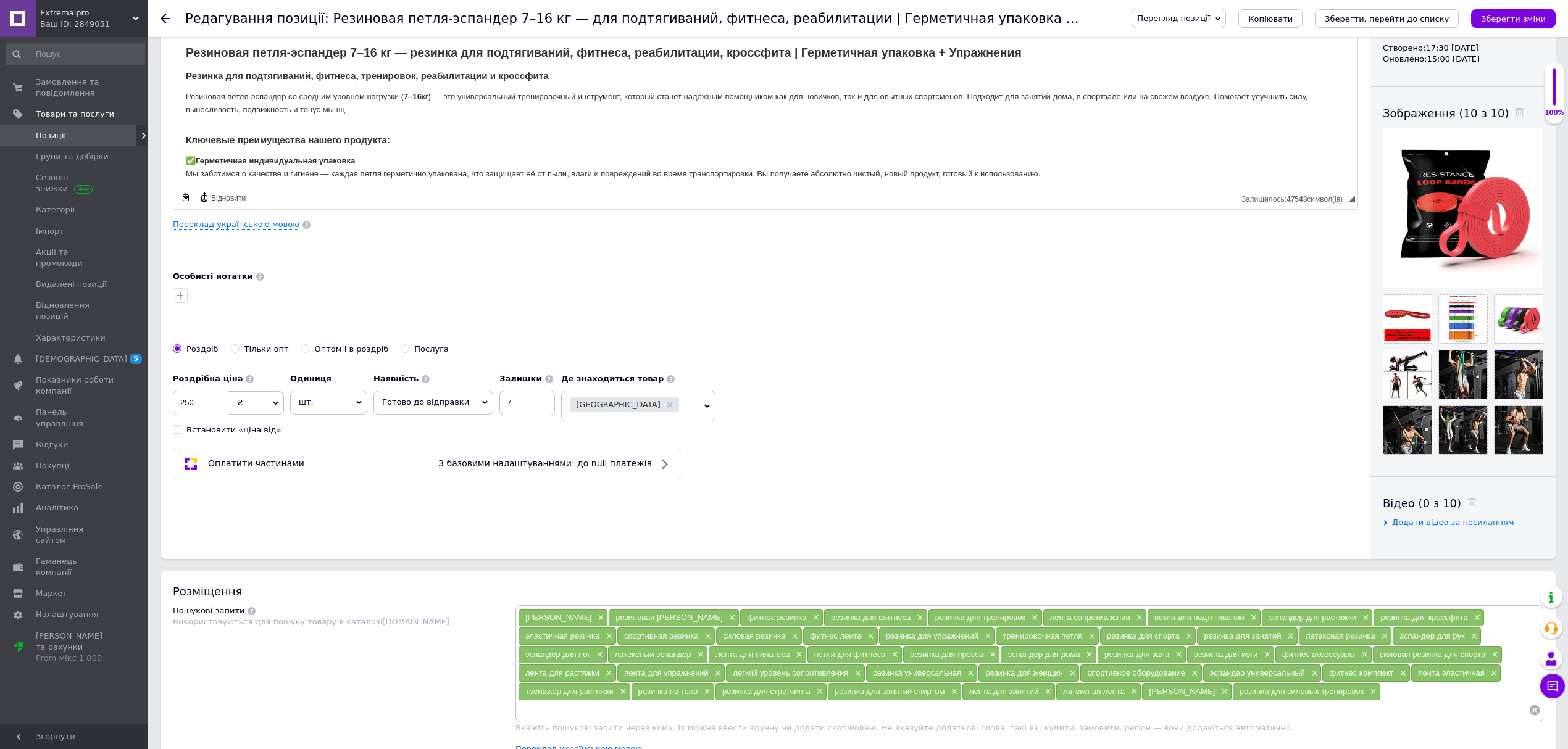
scroll to position [0, 0]
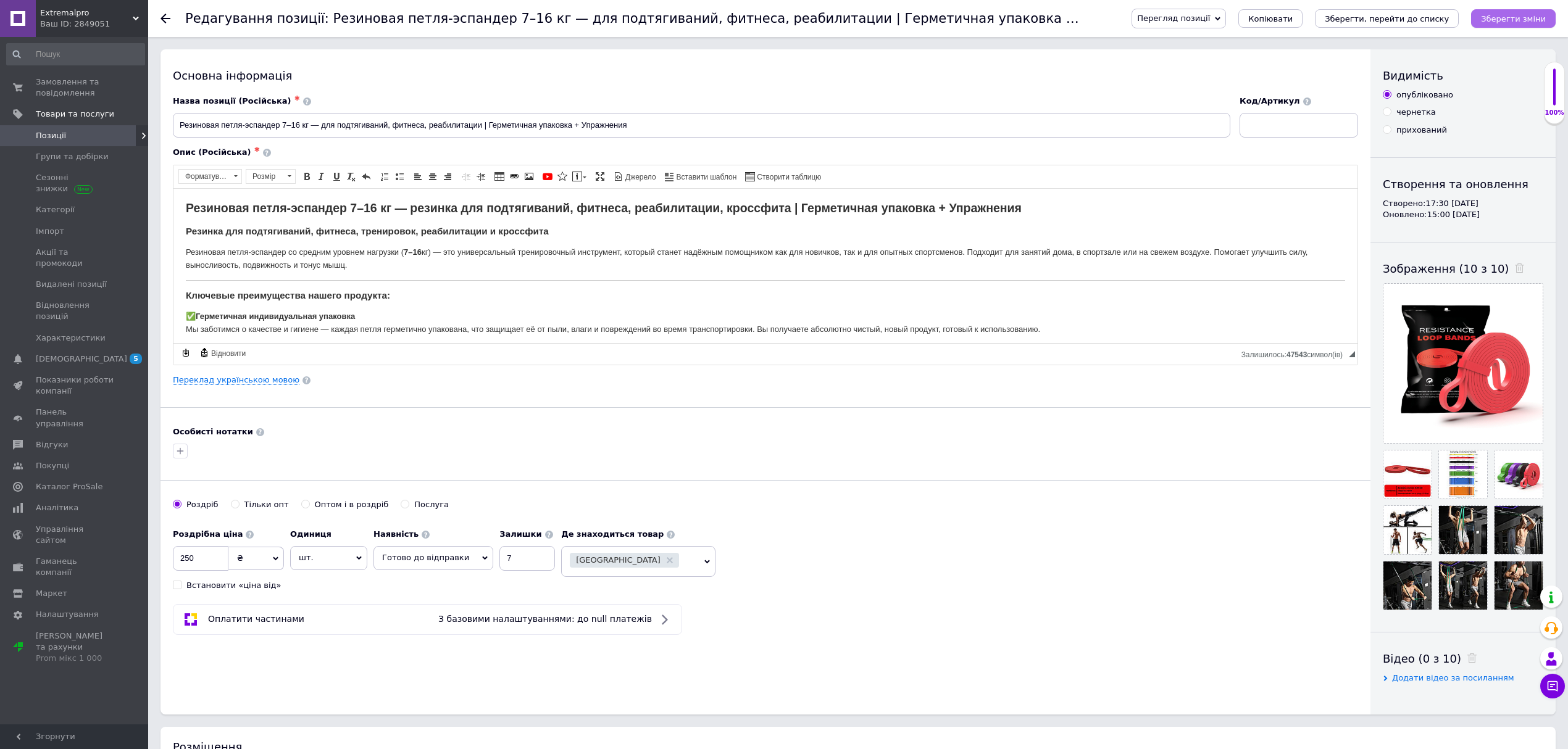
click at [1517, 18] on icon "Зберегти зміни" at bounding box center [1514, 19] width 65 height 9
